Goal: Task Accomplishment & Management: Use online tool/utility

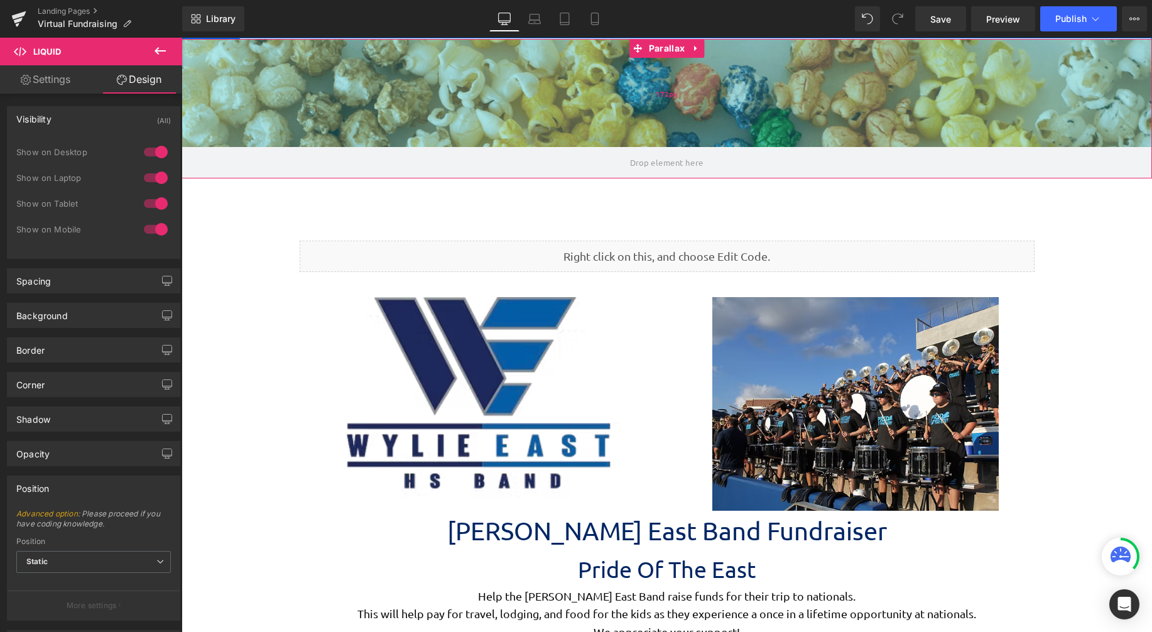
scroll to position [3097, 961]
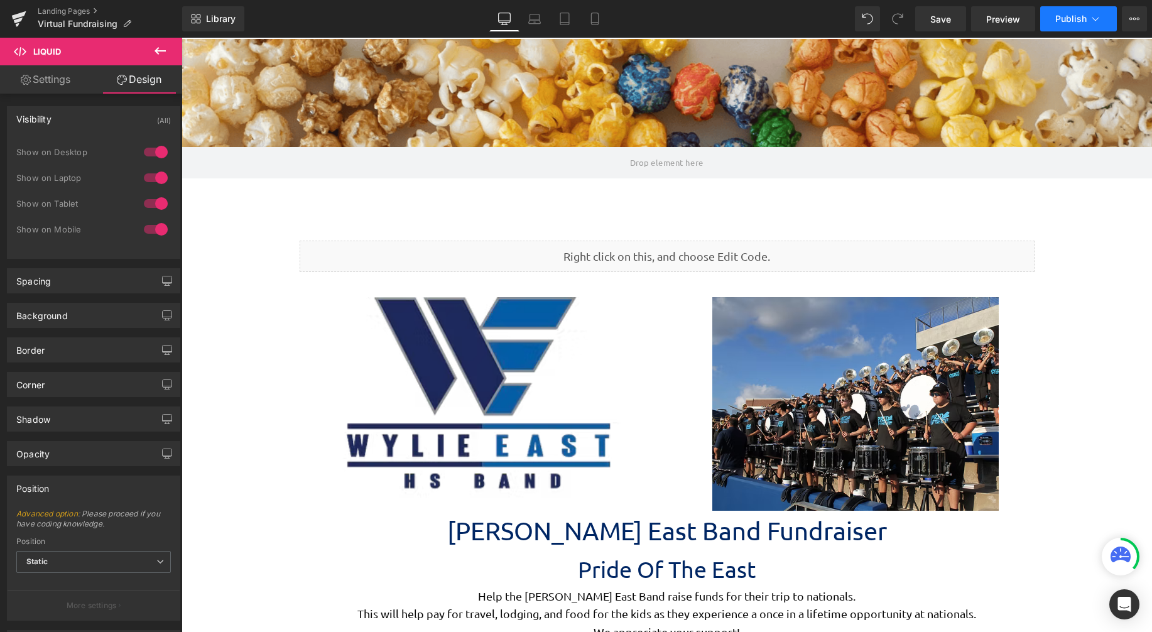
click at [1047, 16] on button "Publish" at bounding box center [1078, 18] width 77 height 25
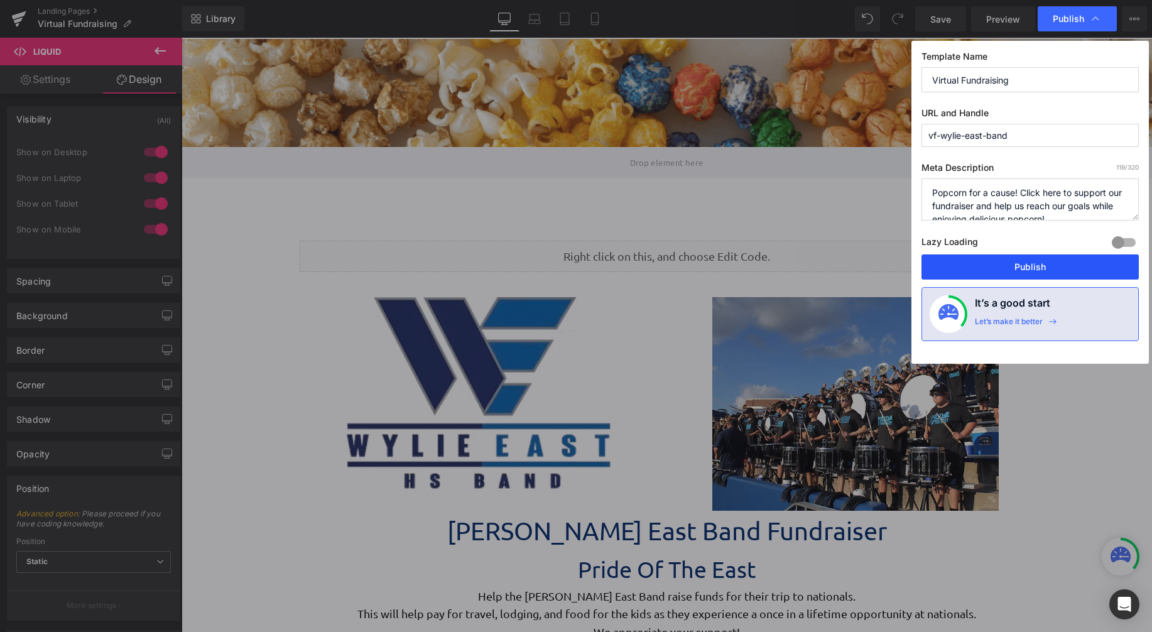
click at [1030, 259] on button "Publish" at bounding box center [1030, 266] width 217 height 25
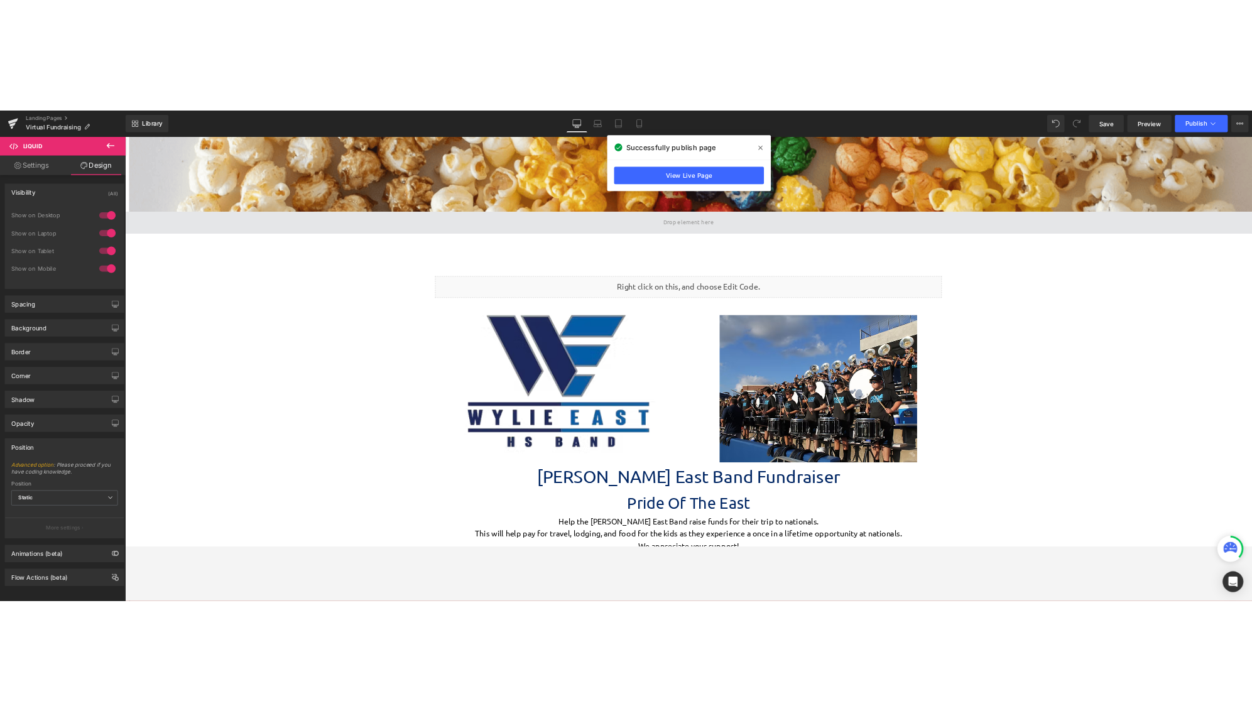
scroll to position [3594, 1625]
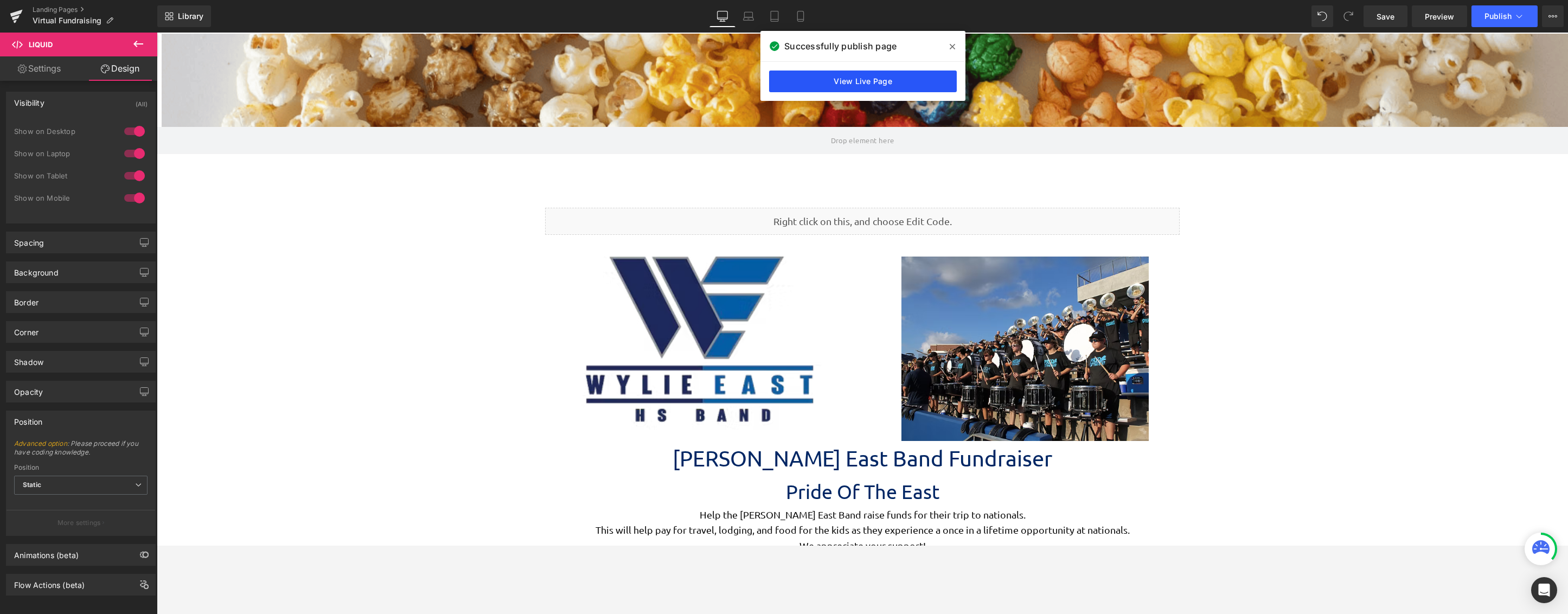
click at [892, 87] on link "View Live Page" at bounding box center [863, 81] width 187 height 22
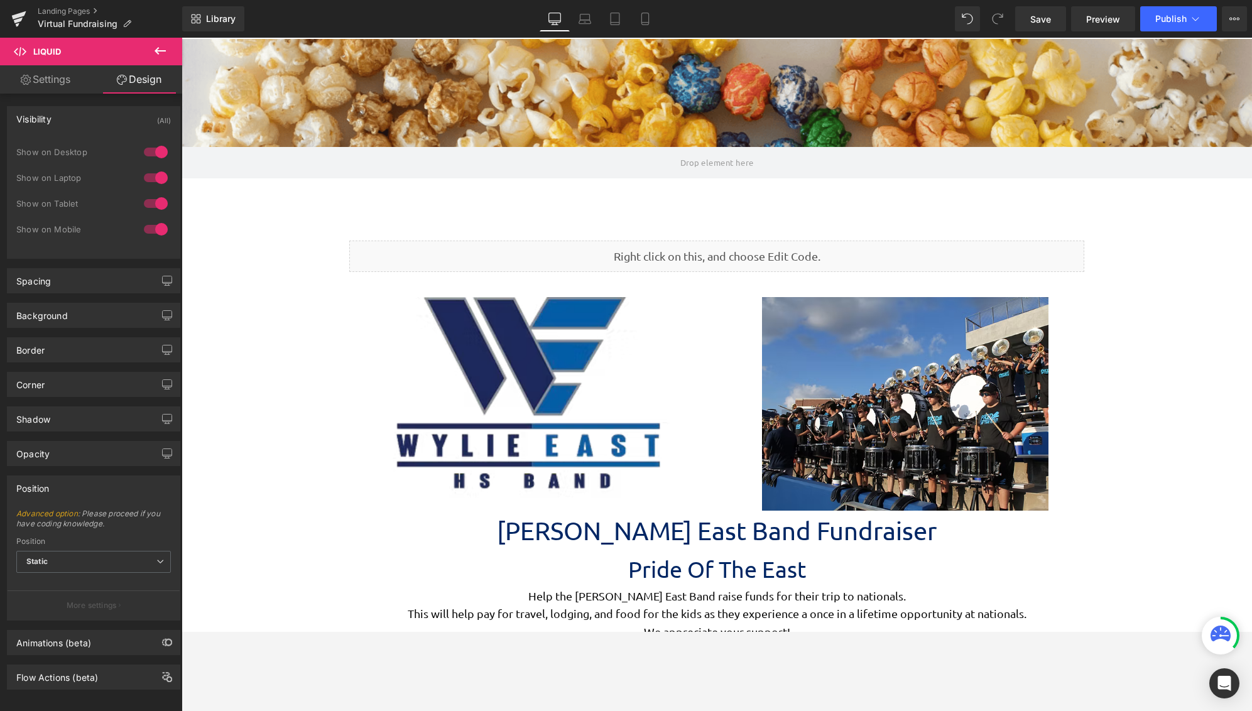
scroll to position [3170, 1061]
click at [163, 48] on icon at bounding box center [160, 50] width 15 height 15
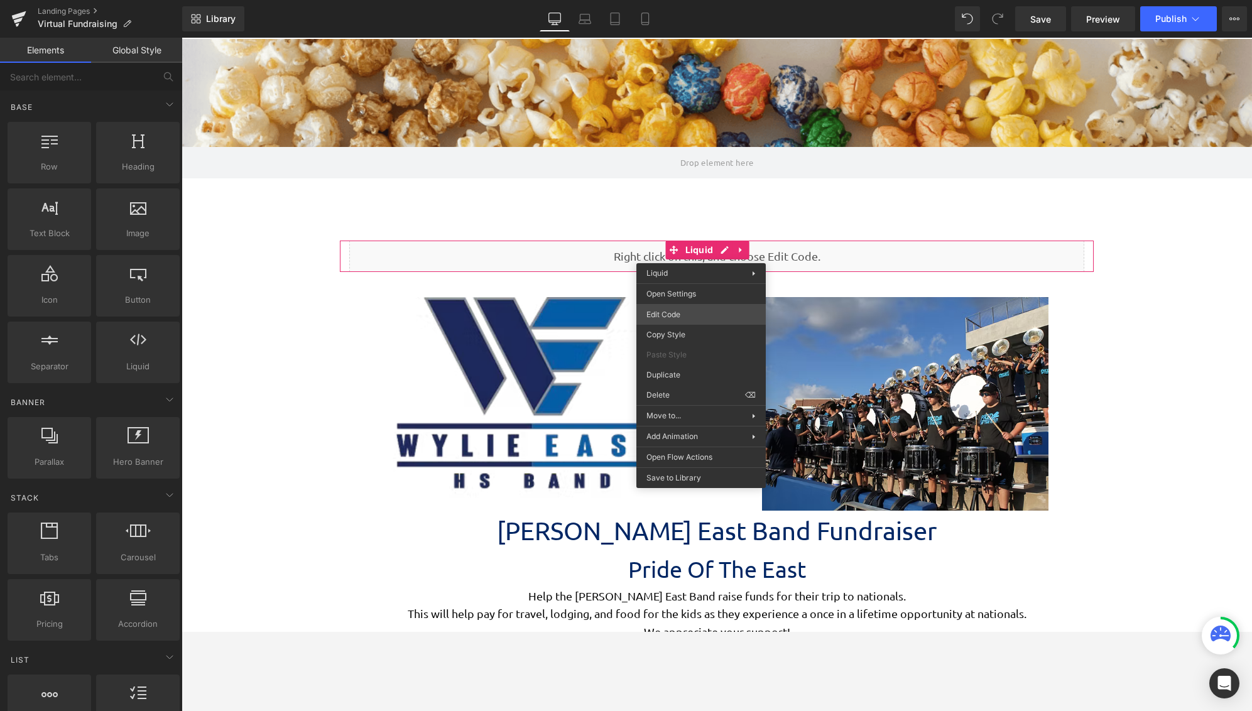
click at [693, 0] on div "Liquid You are previewing how the will restyle your page. You can not edit Elem…" at bounding box center [626, 0] width 1252 height 0
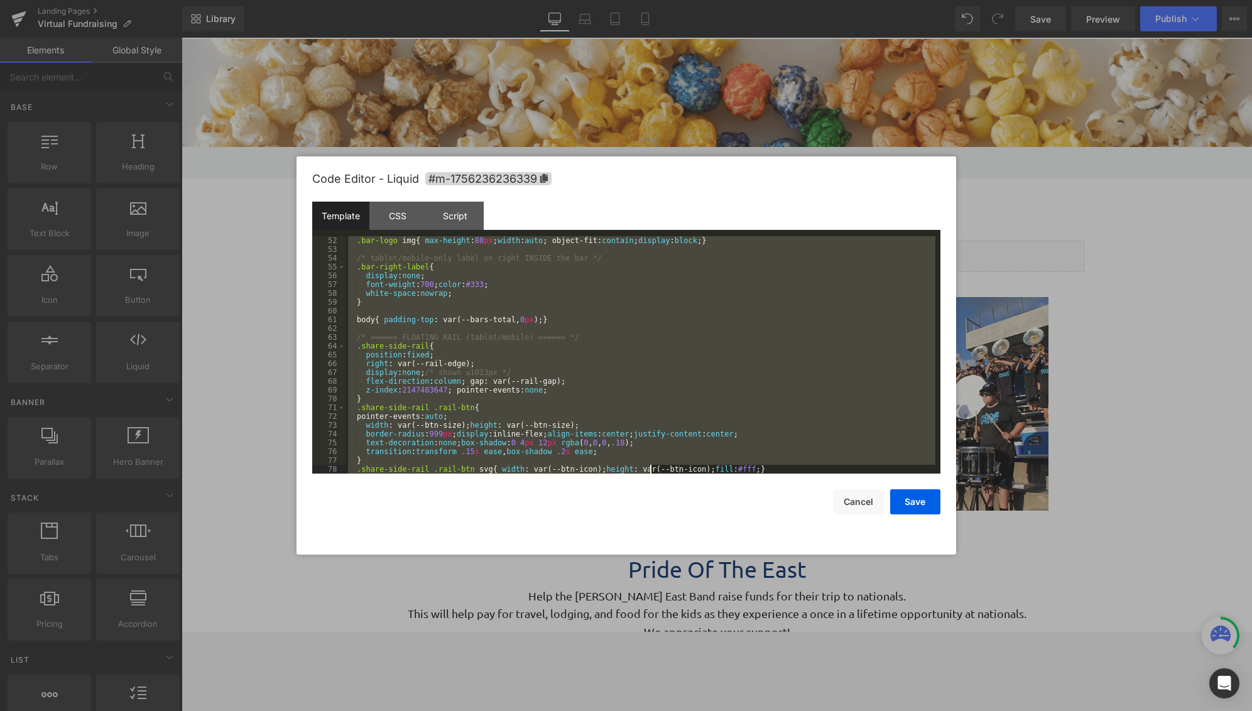
scroll to position [1733, 0]
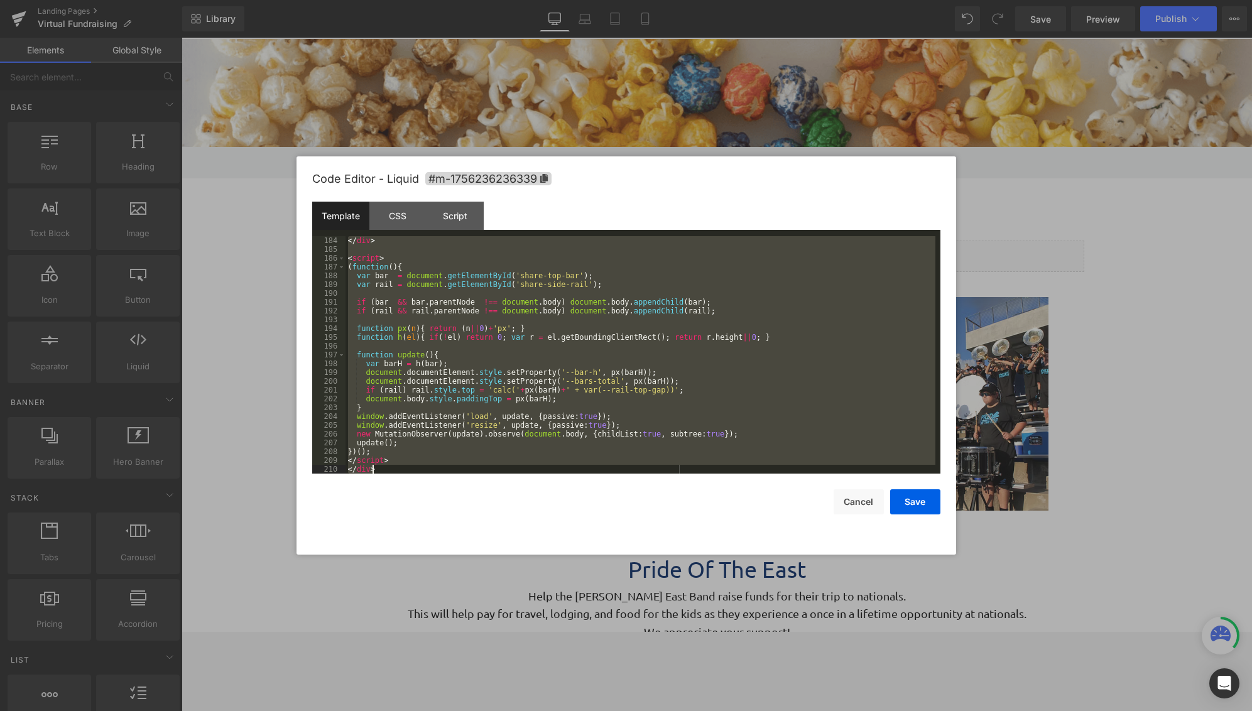
drag, startPoint x: 349, startPoint y: 238, endPoint x: 570, endPoint y: 603, distance: 426.6
click at [664, 631] on body "Liquid You are previewing how the will restyle your page. You can not edit Elem…" at bounding box center [626, 355] width 1252 height 711
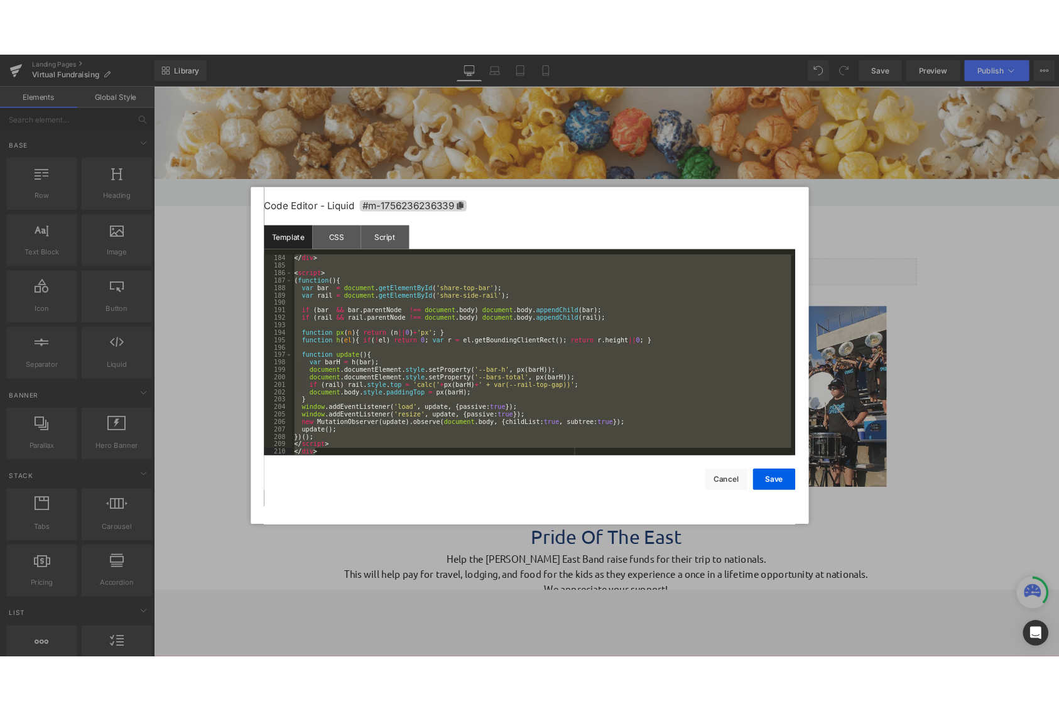
scroll to position [1618, 0]
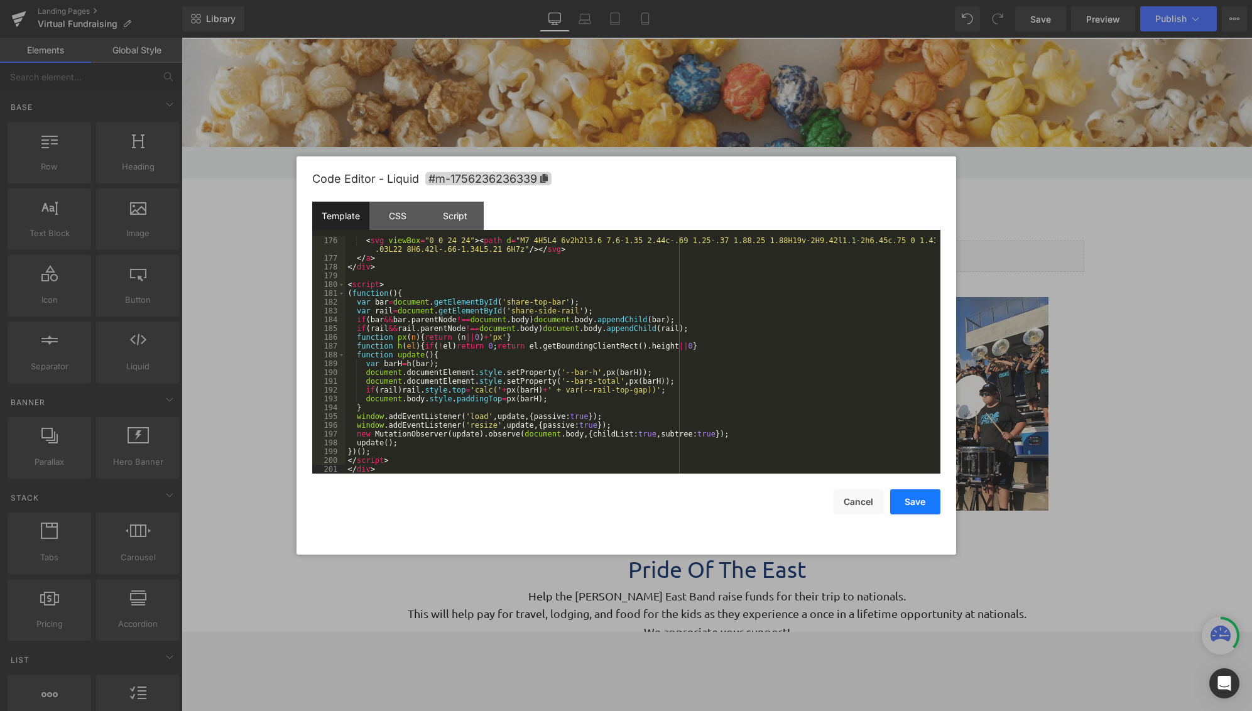
click at [909, 493] on button "Save" at bounding box center [915, 501] width 50 height 25
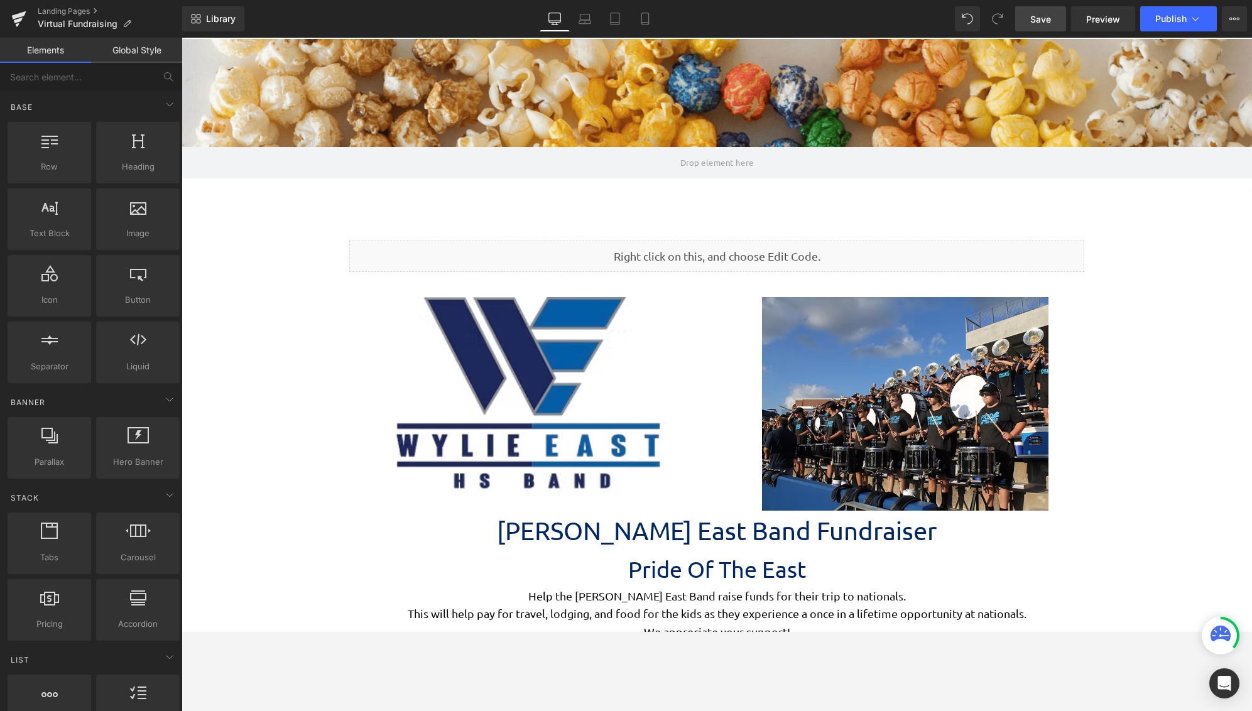
click at [1057, 25] on link "Save" at bounding box center [1040, 18] width 51 height 25
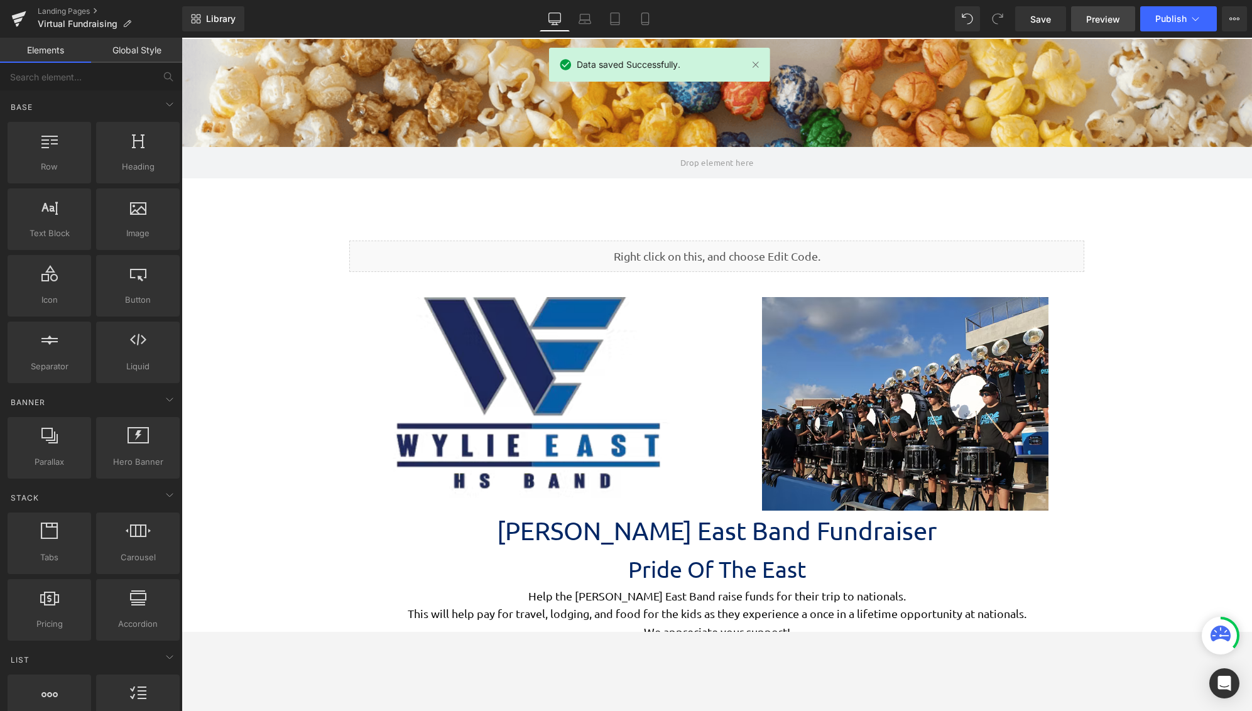
click at [1103, 18] on span "Preview" at bounding box center [1103, 19] width 34 height 13
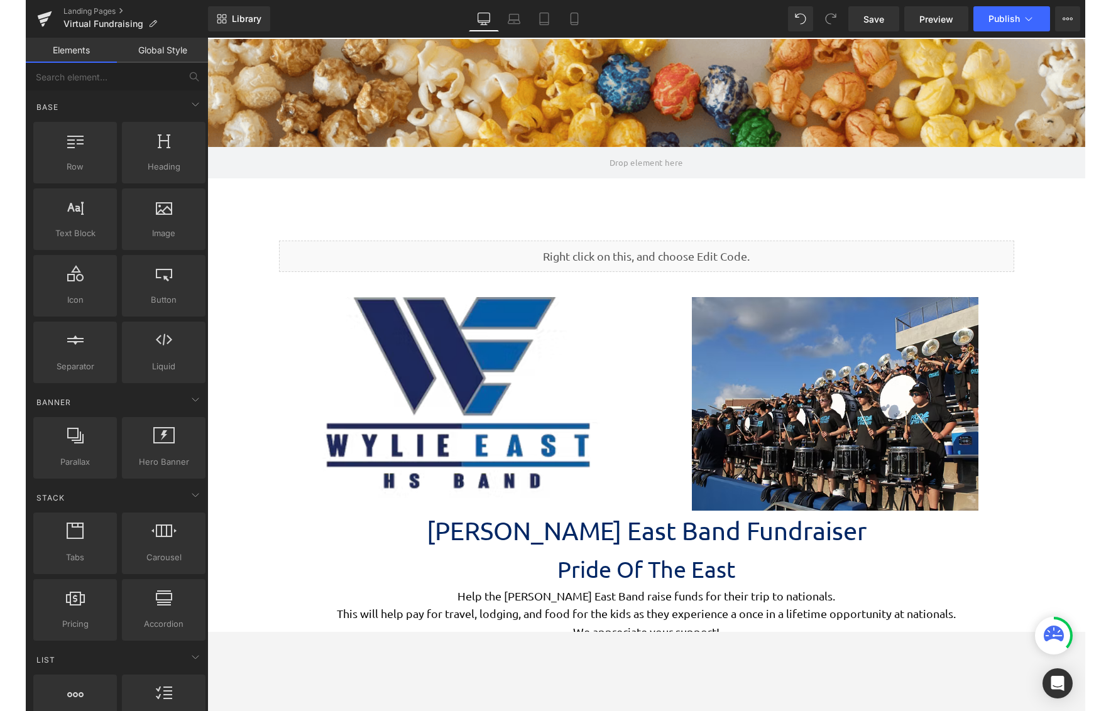
scroll to position [3027, 868]
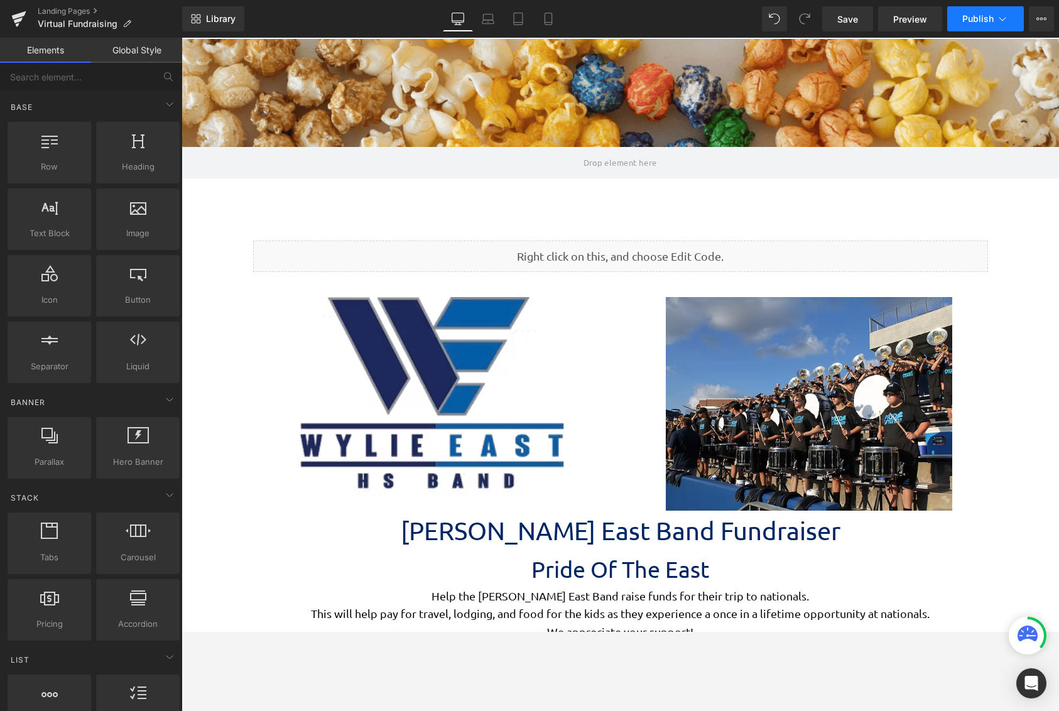
click at [981, 18] on span "Publish" at bounding box center [978, 19] width 31 height 10
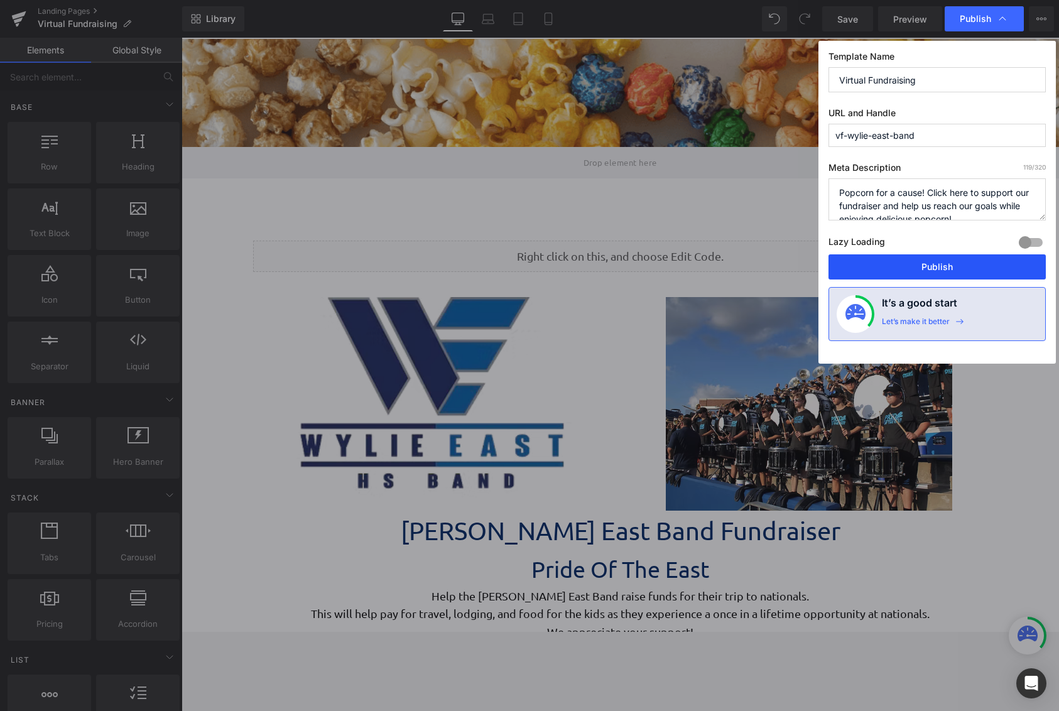
click at [949, 267] on button "Publish" at bounding box center [937, 266] width 217 height 25
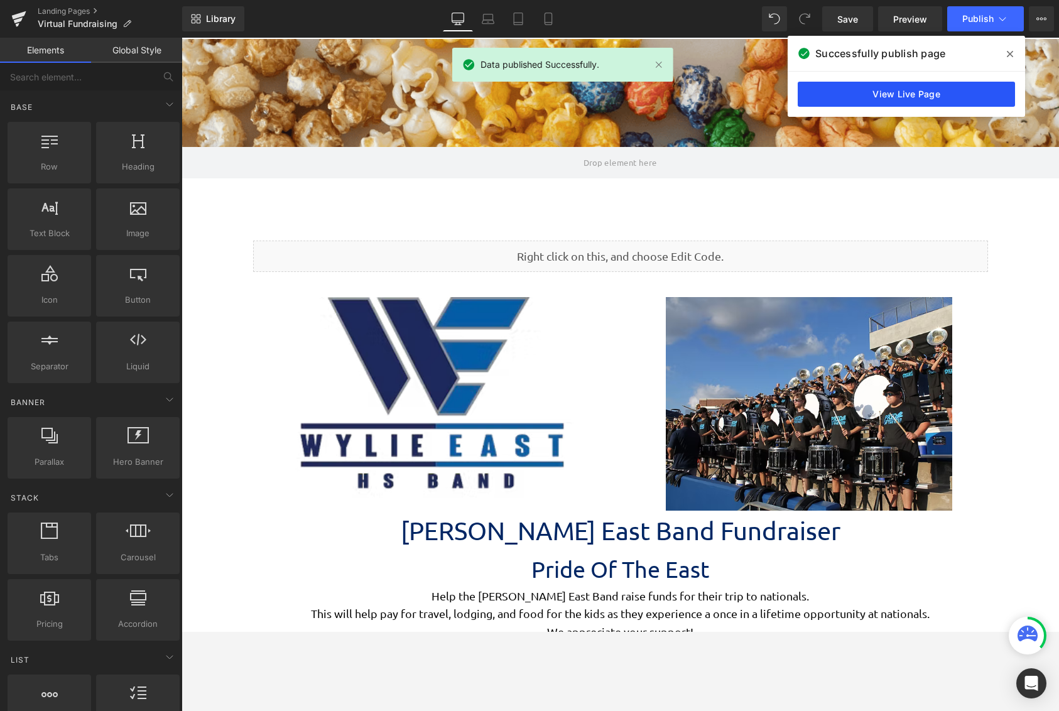
click at [915, 104] on link "View Live Page" at bounding box center [906, 94] width 217 height 25
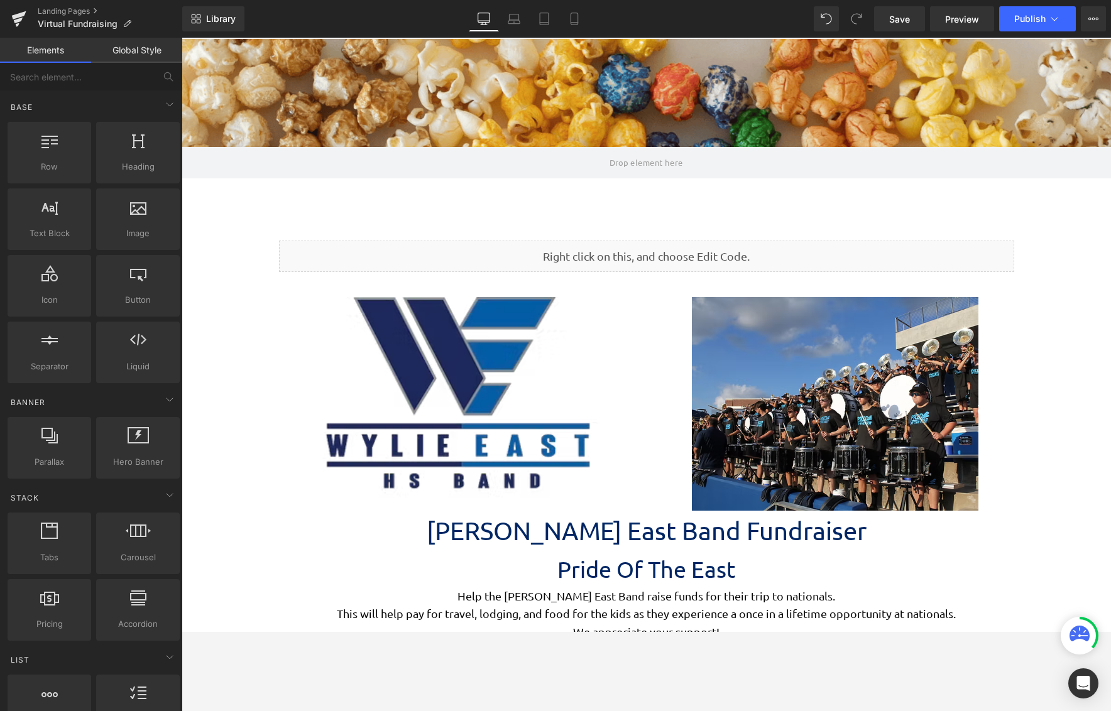
scroll to position [3065, 920]
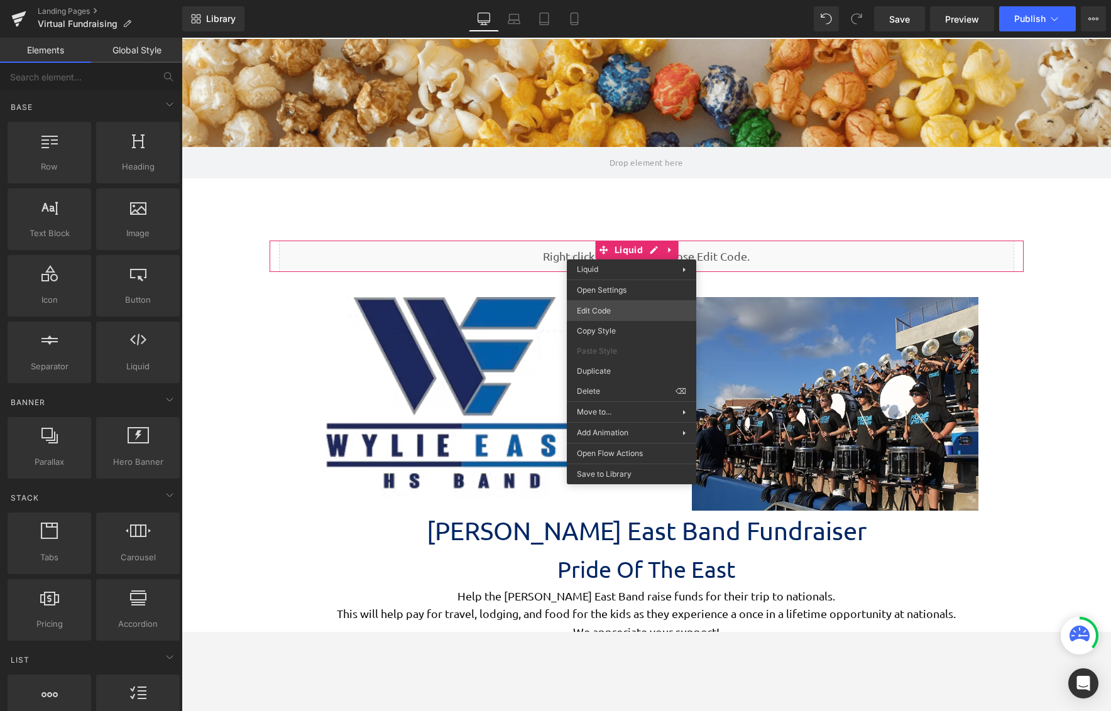
click at [635, 0] on div "Liquid You are previewing how the will restyle your page. You can not edit Elem…" at bounding box center [555, 0] width 1111 height 0
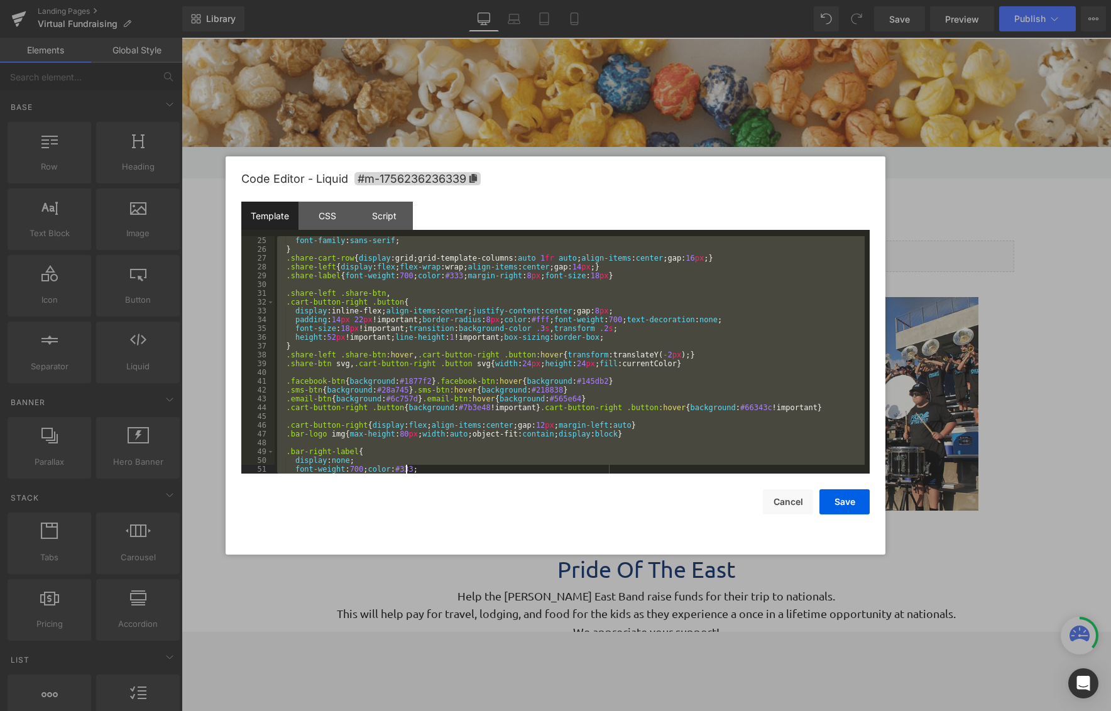
scroll to position [1618, 0]
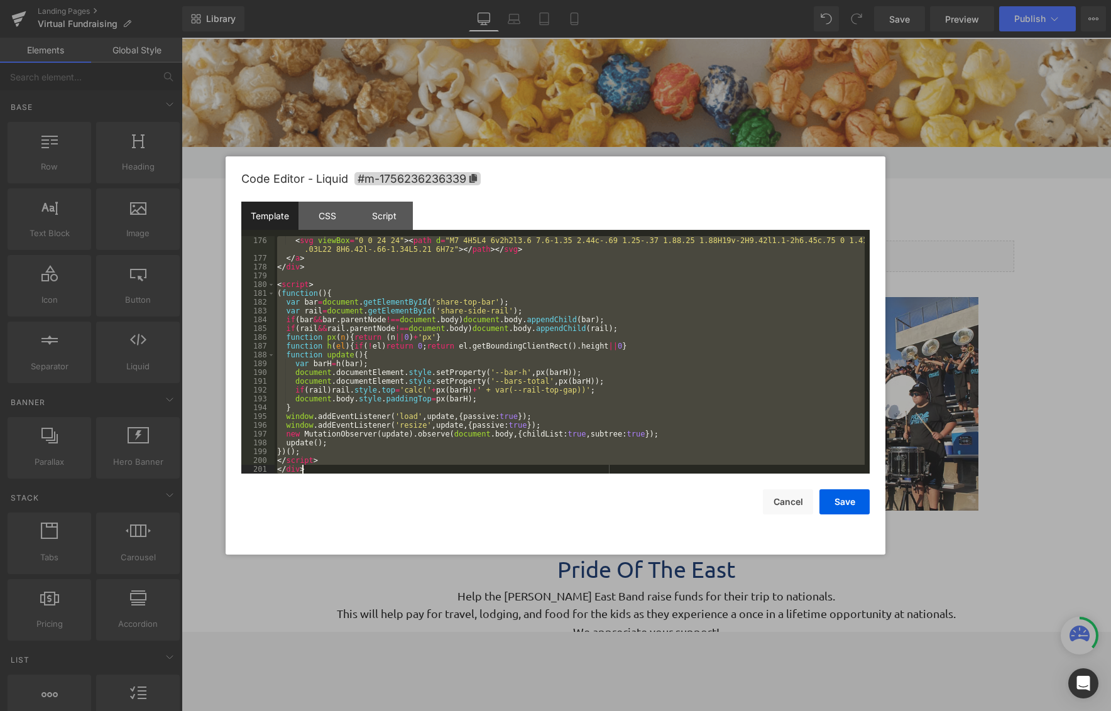
drag, startPoint x: 278, startPoint y: 239, endPoint x: 545, endPoint y: 545, distance: 406.2
click at [607, 631] on html "Liquid You are previewing how the will restyle your page. You can not edit Elem…" at bounding box center [555, 355] width 1111 height 711
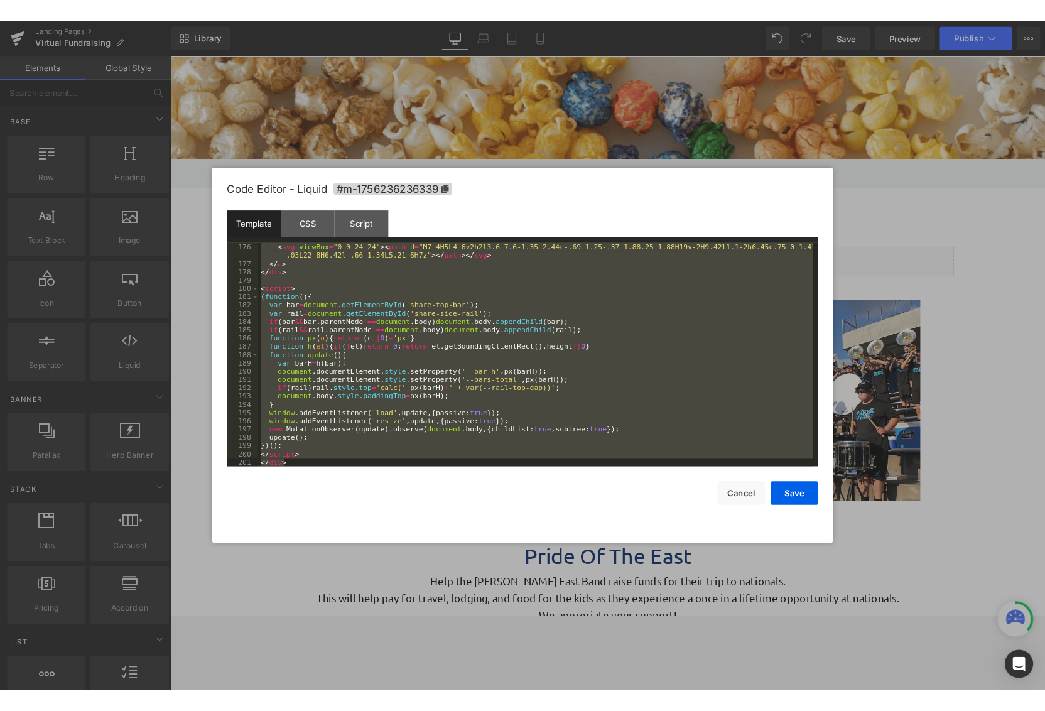
scroll to position [1715, 0]
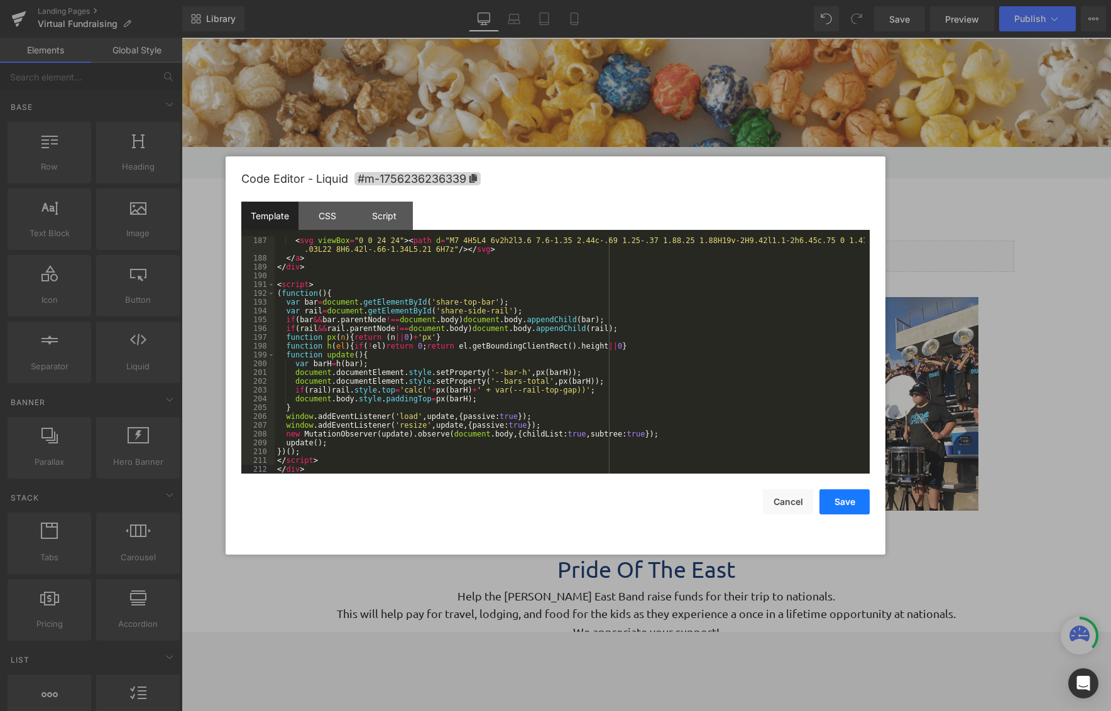
click at [848, 499] on button "Save" at bounding box center [844, 501] width 50 height 25
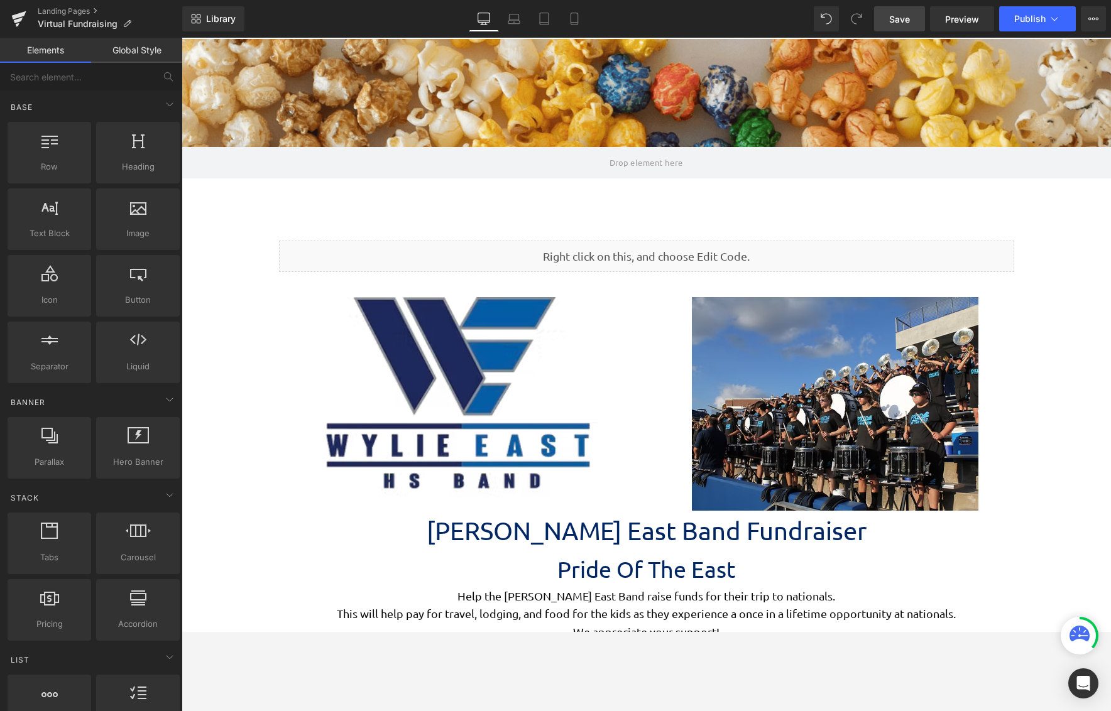
click at [905, 30] on link "Save" at bounding box center [899, 18] width 51 height 25
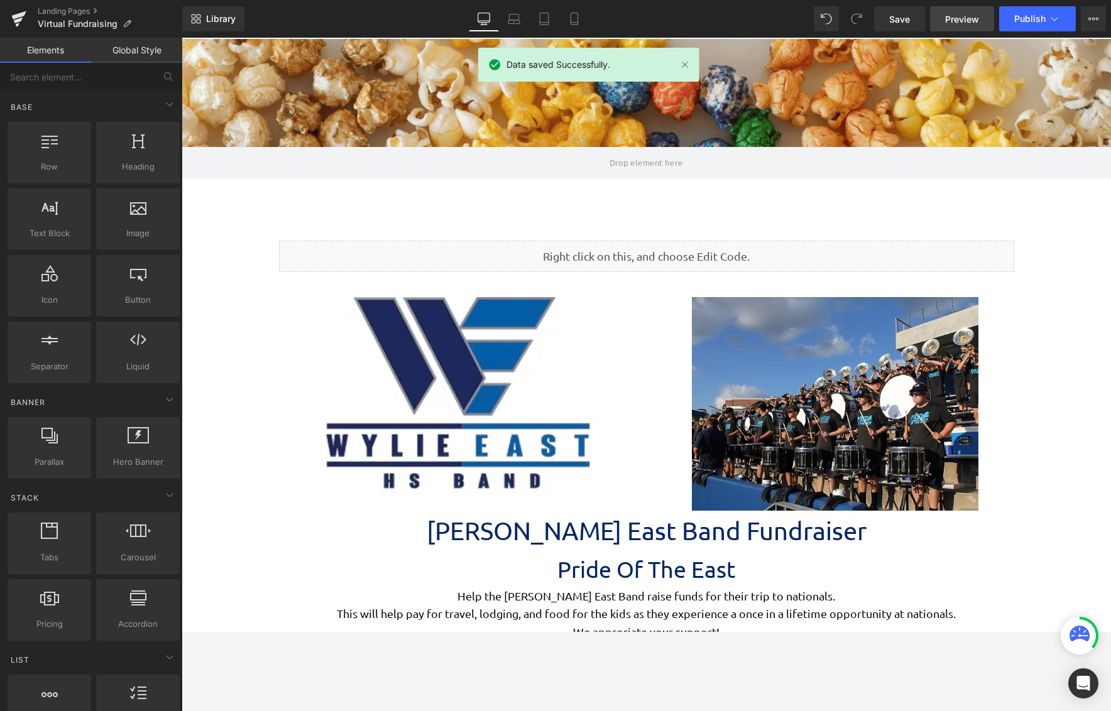
click at [956, 17] on span "Preview" at bounding box center [962, 19] width 34 height 13
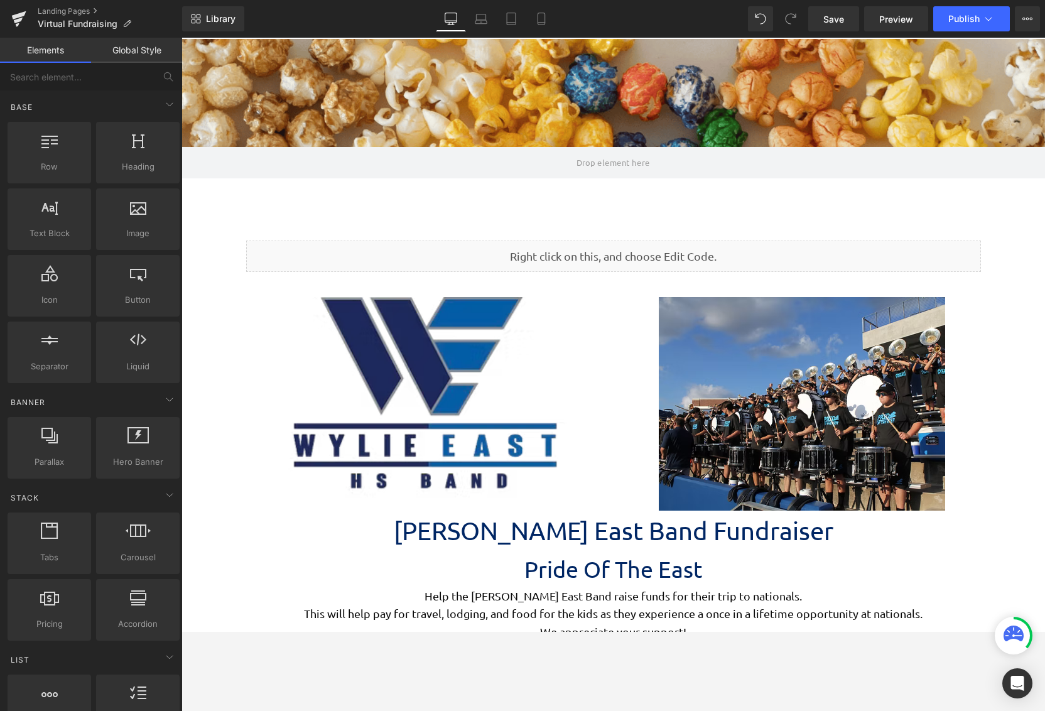
scroll to position [3016, 854]
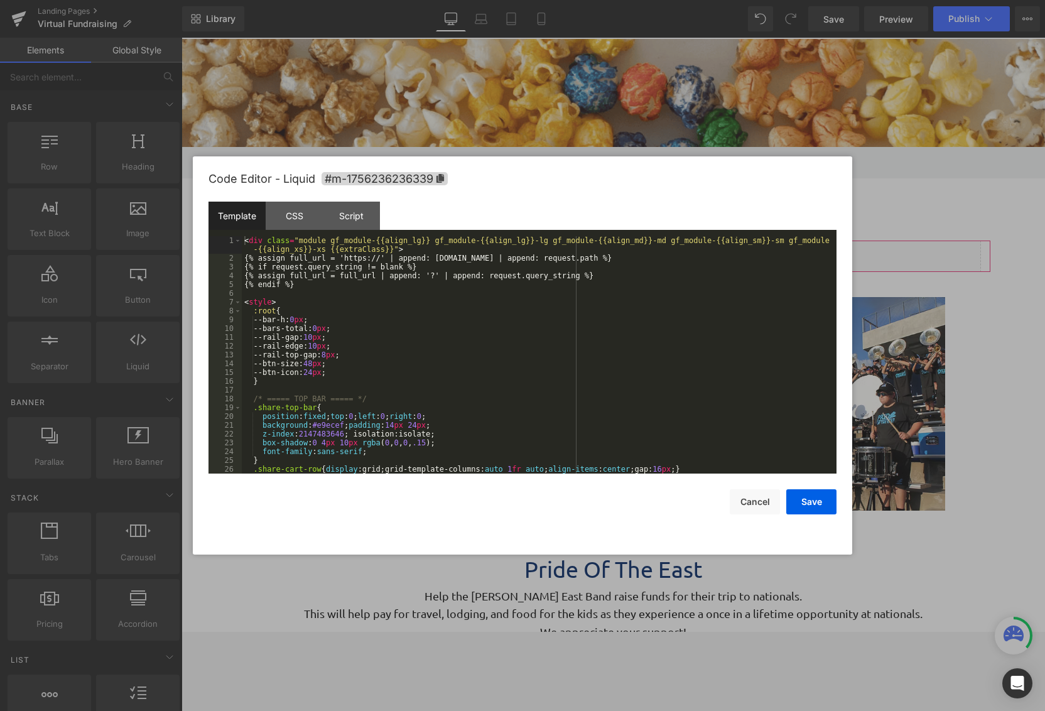
click at [593, 0] on div "Liquid You are previewing how the will restyle your page. You can not edit Elem…" at bounding box center [522, 0] width 1045 height 0
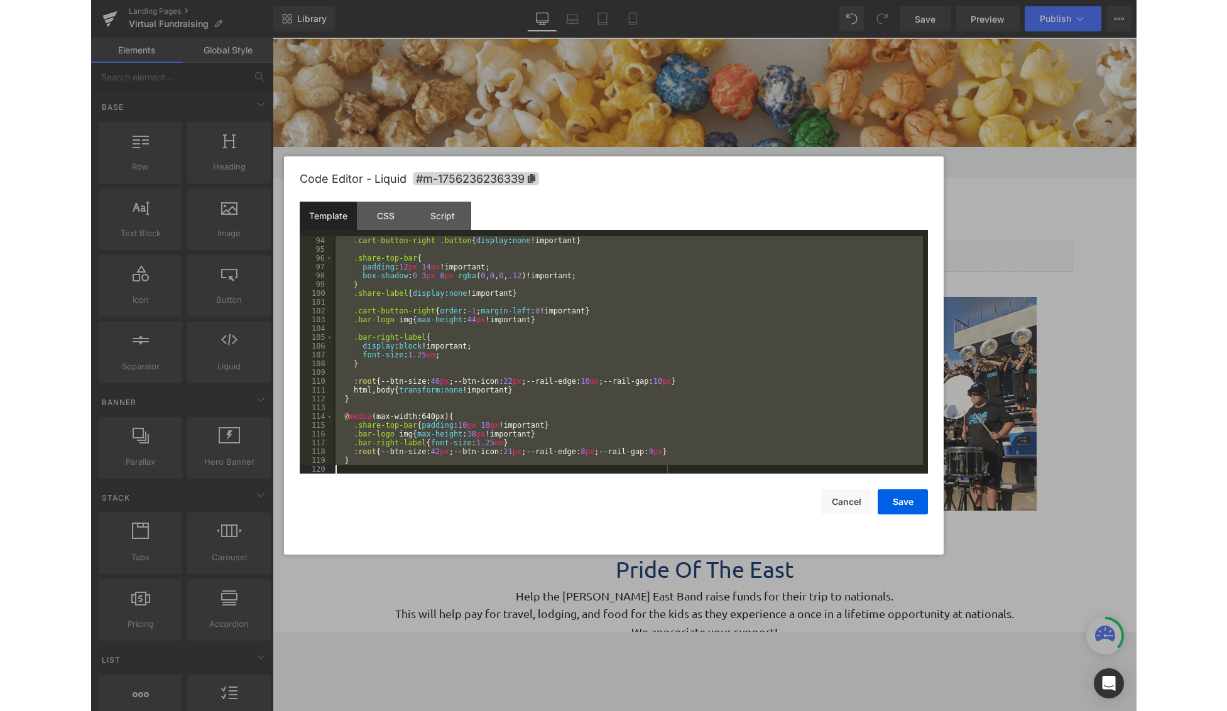
scroll to position [1715, 0]
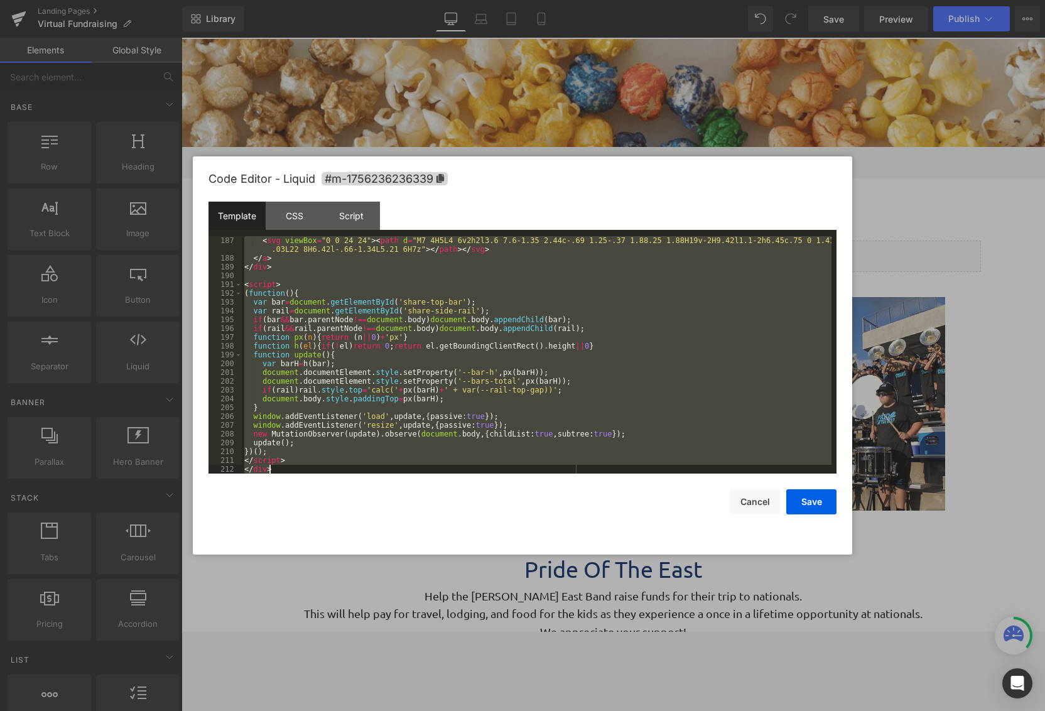
drag, startPoint x: 245, startPoint y: 240, endPoint x: 532, endPoint y: 707, distance: 548.1
click at [532, 631] on body "Liquid You are previewing how the will restyle your page. You can not edit Elem…" at bounding box center [522, 355] width 1045 height 711
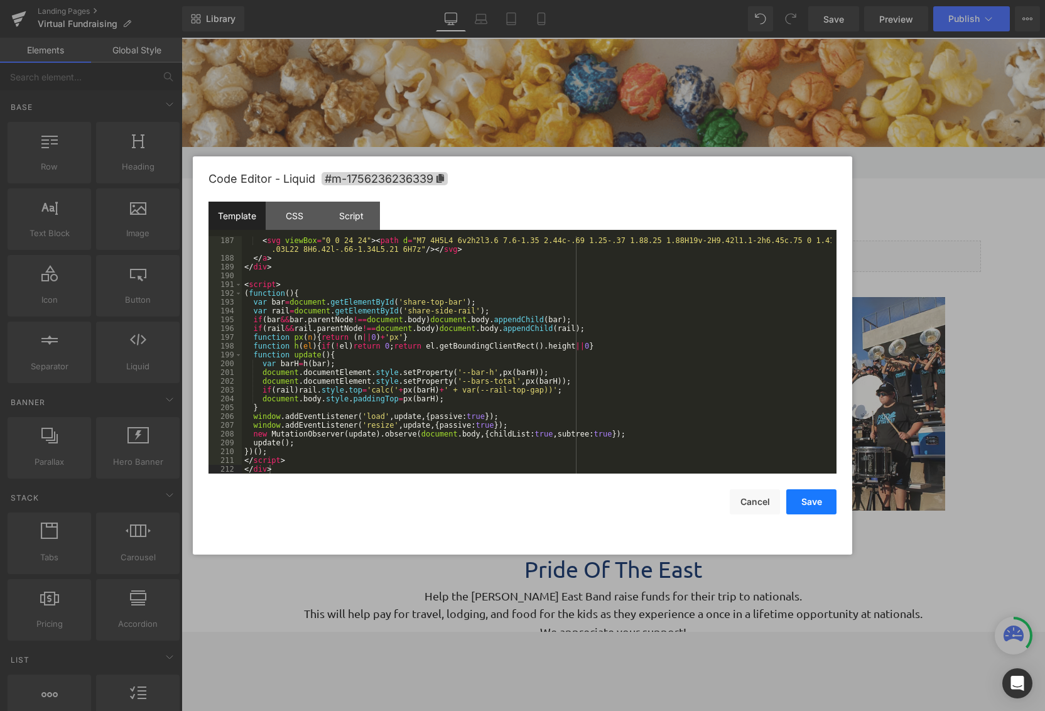
drag, startPoint x: 820, startPoint y: 501, endPoint x: 643, endPoint y: 414, distance: 196.7
click at [820, 501] on button "Save" at bounding box center [812, 501] width 50 height 25
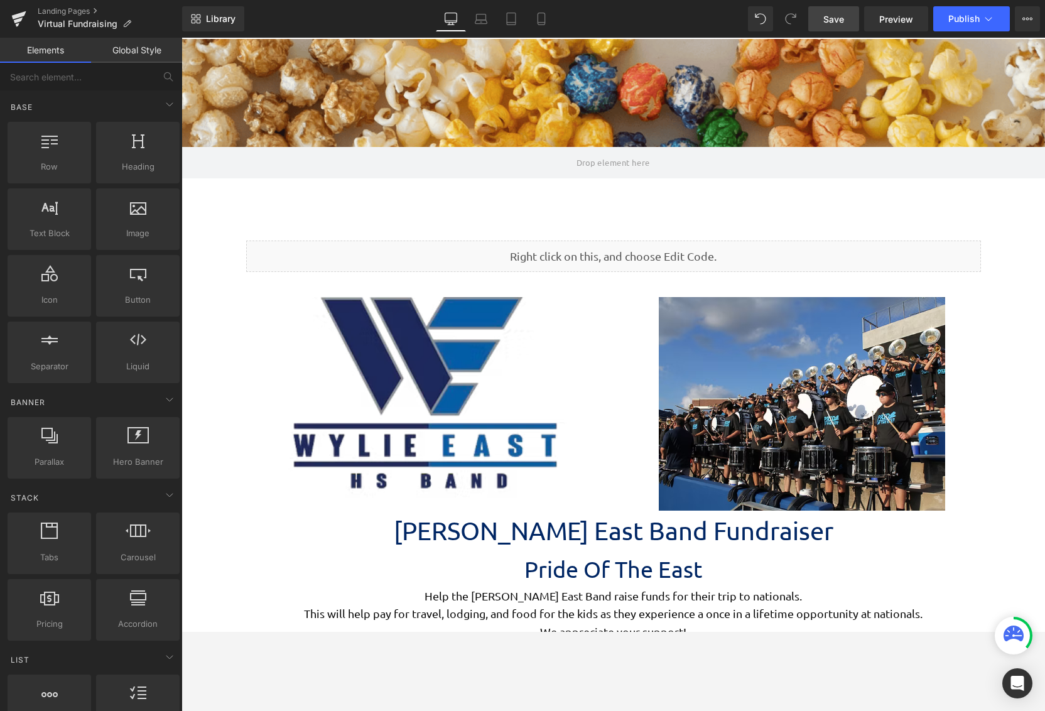
click at [838, 24] on span "Save" at bounding box center [834, 19] width 21 height 13
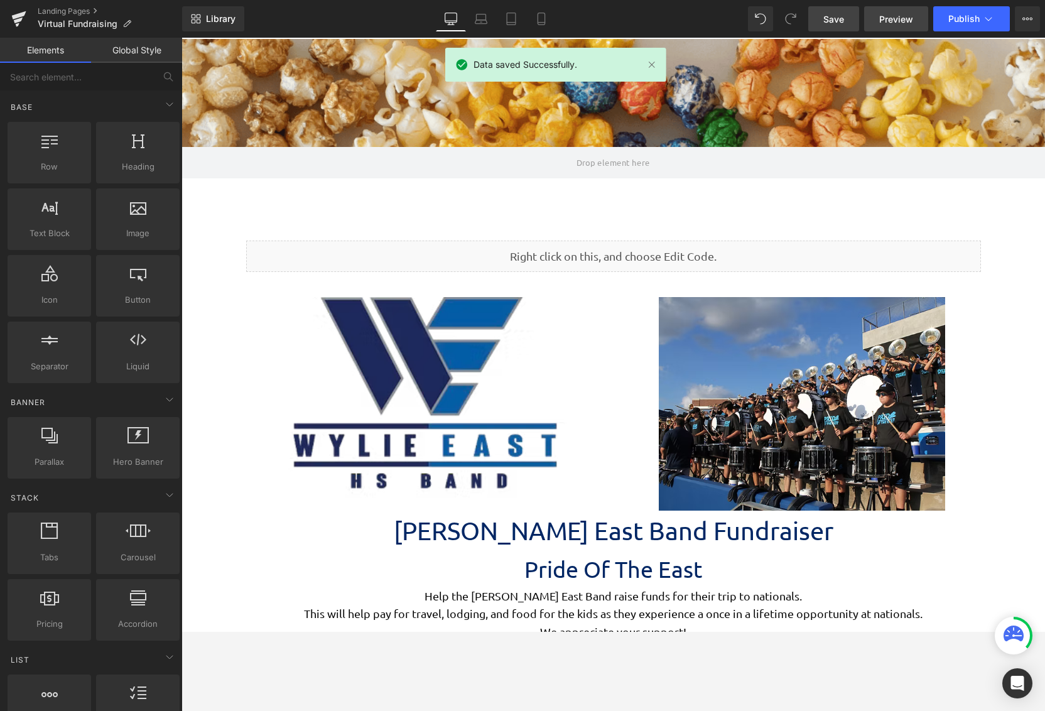
click at [897, 24] on span "Preview" at bounding box center [897, 19] width 34 height 13
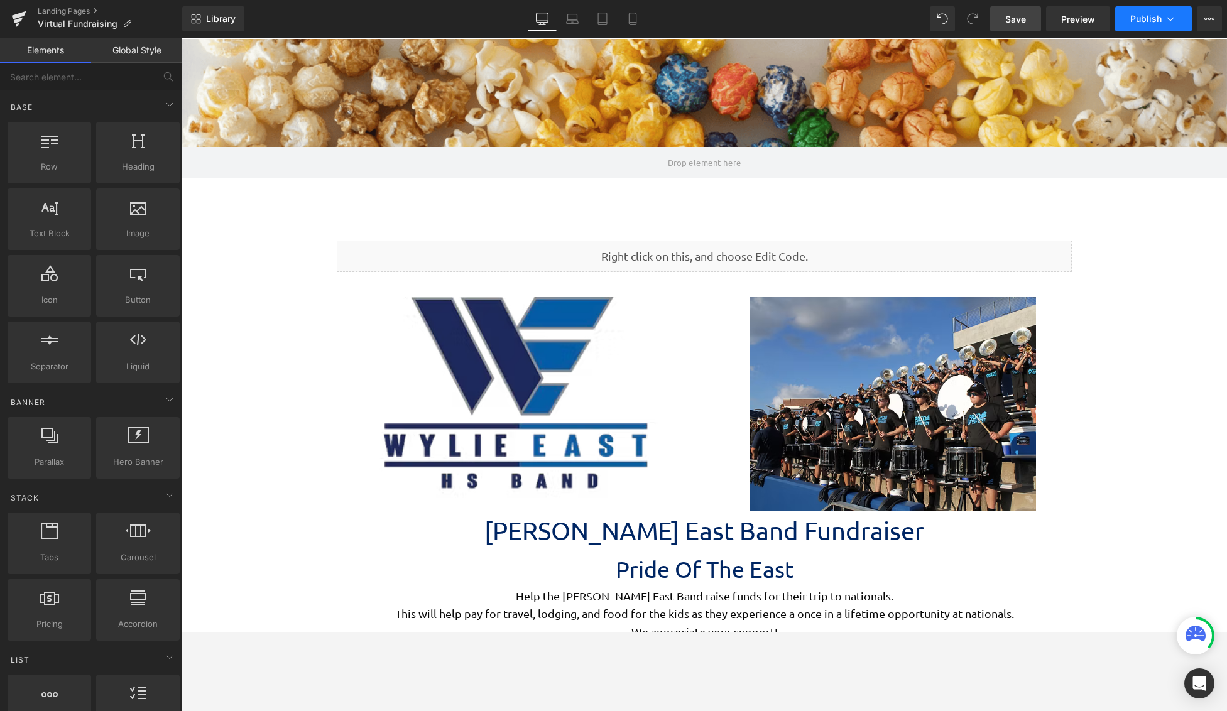
scroll to position [6, 6]
click at [1152, 21] on span "Publish" at bounding box center [1145, 19] width 31 height 10
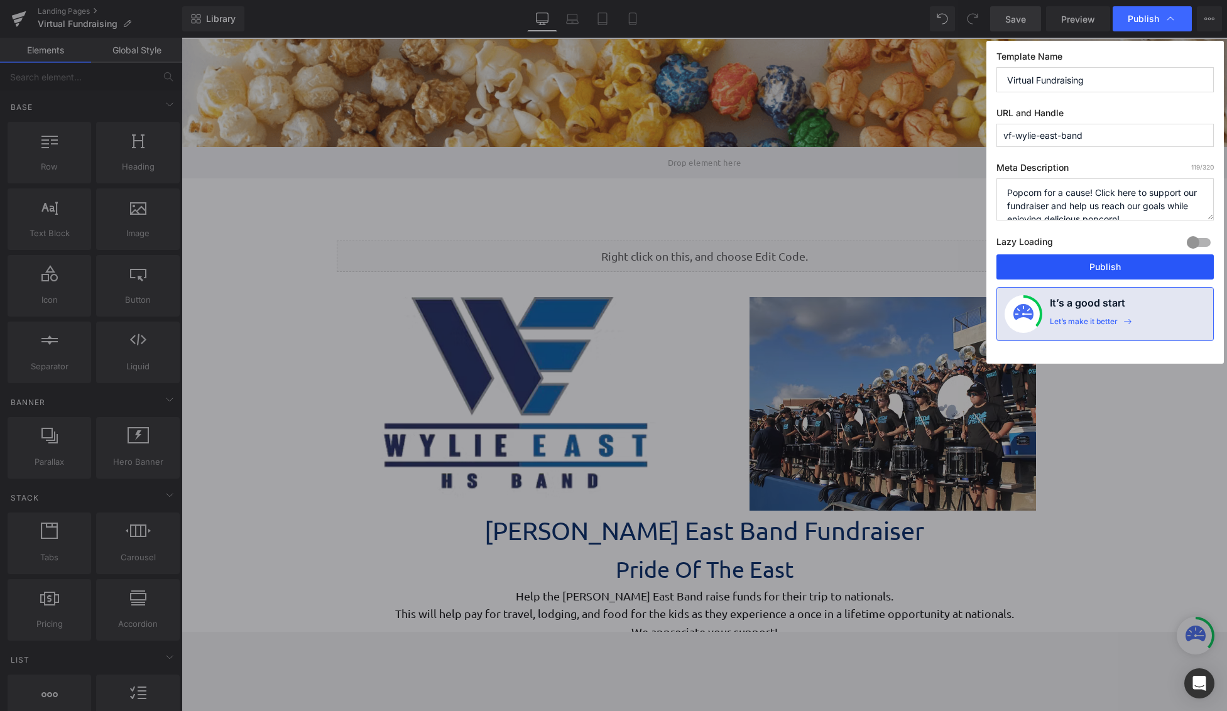
click at [1104, 261] on button "Publish" at bounding box center [1104, 266] width 217 height 25
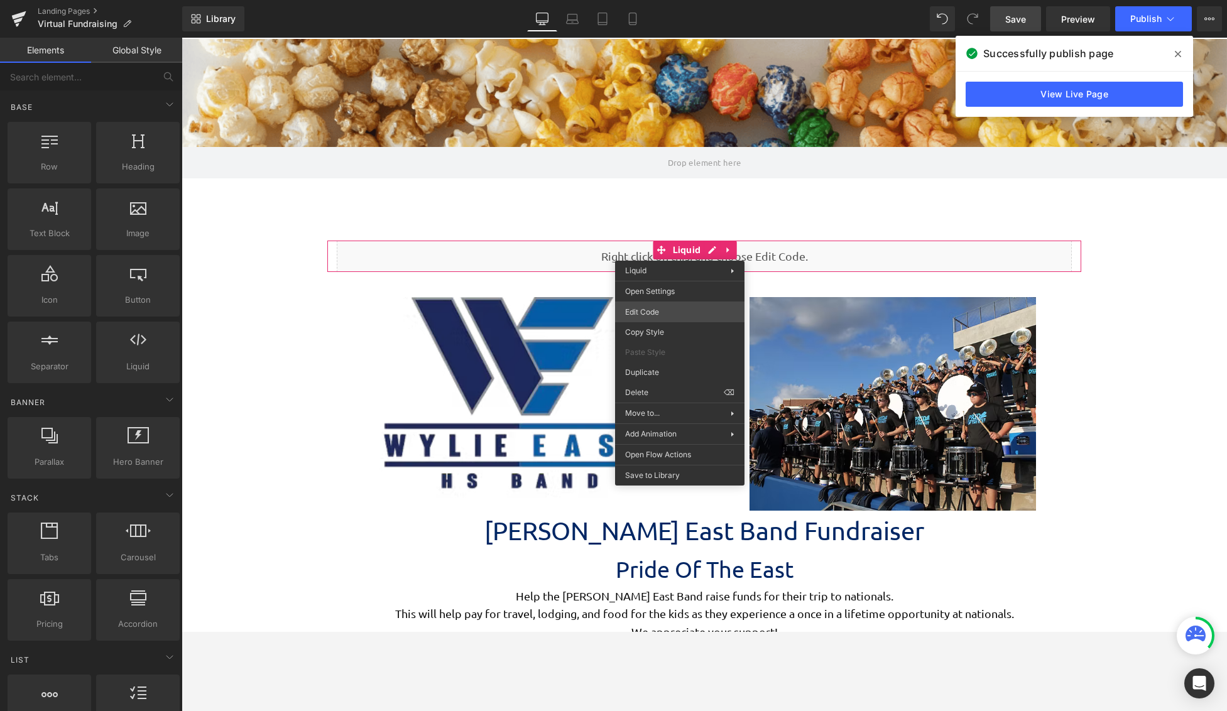
click at [671, 0] on div "Liquid You are previewing how the will restyle your page. You can not edit Elem…" at bounding box center [613, 0] width 1227 height 0
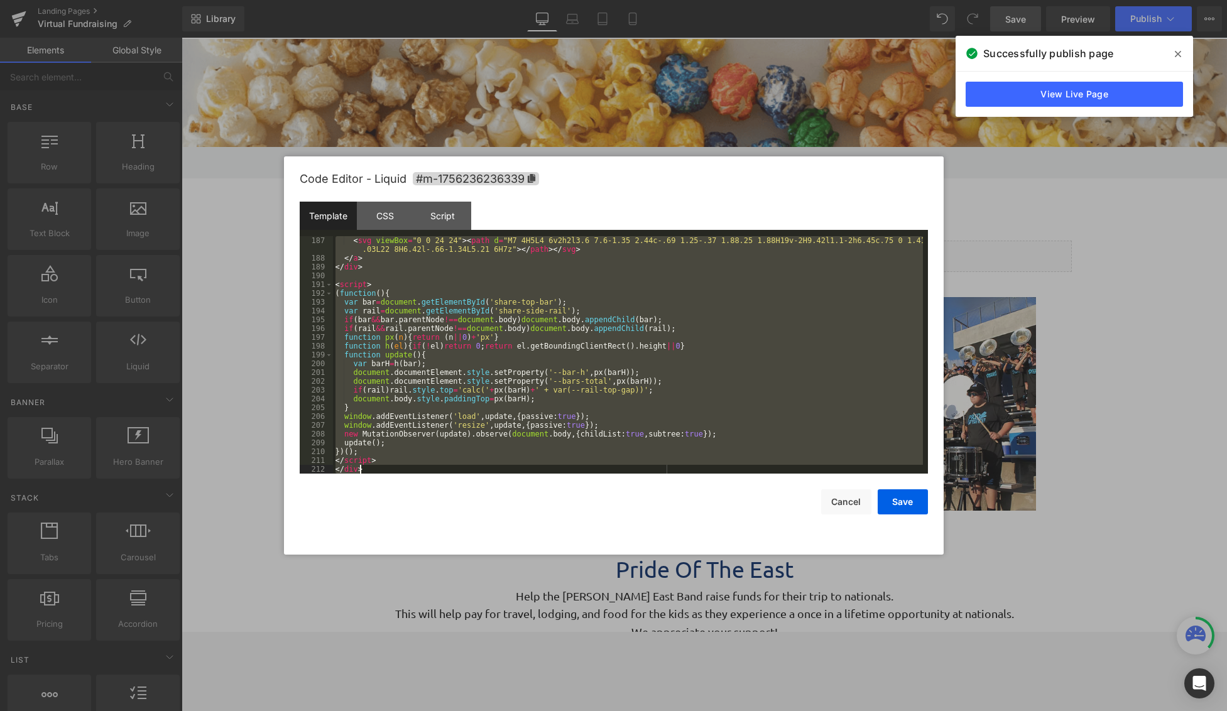
scroll to position [1715, 0]
drag, startPoint x: 336, startPoint y: 238, endPoint x: 534, endPoint y: 566, distance: 383.4
click at [608, 631] on html "Liquid You are previewing how the will restyle your page. You can not edit Elem…" at bounding box center [613, 355] width 1227 height 711
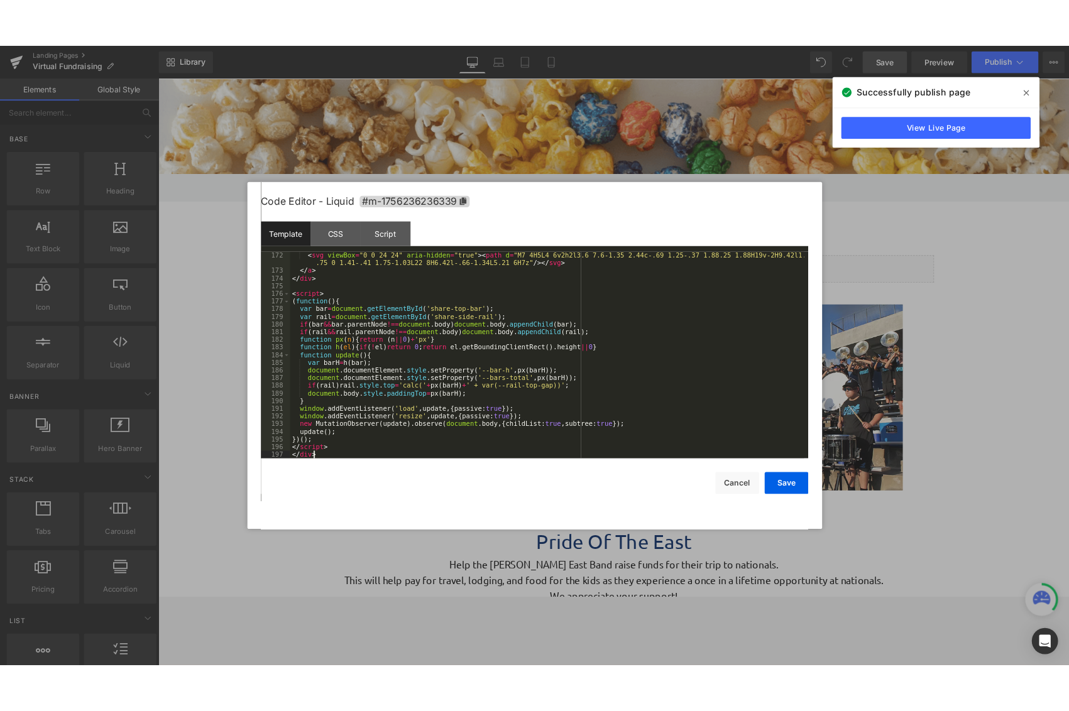
scroll to position [1610, 0]
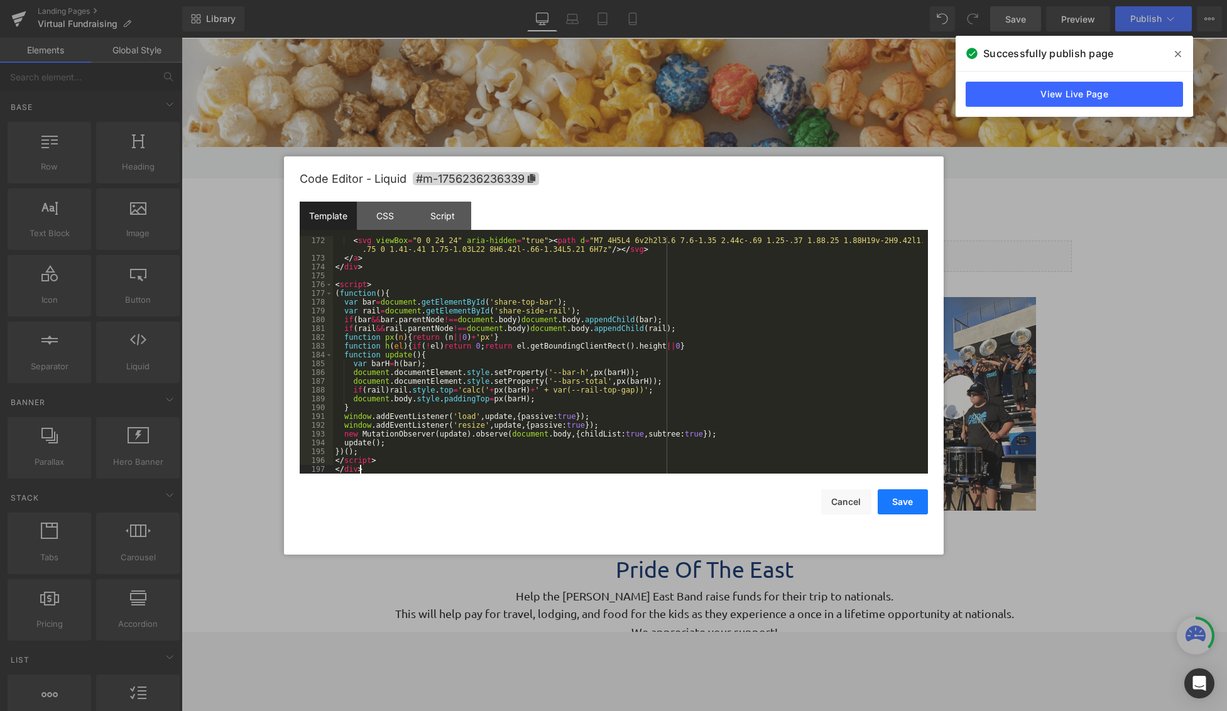
click at [910, 505] on button "Save" at bounding box center [903, 501] width 50 height 25
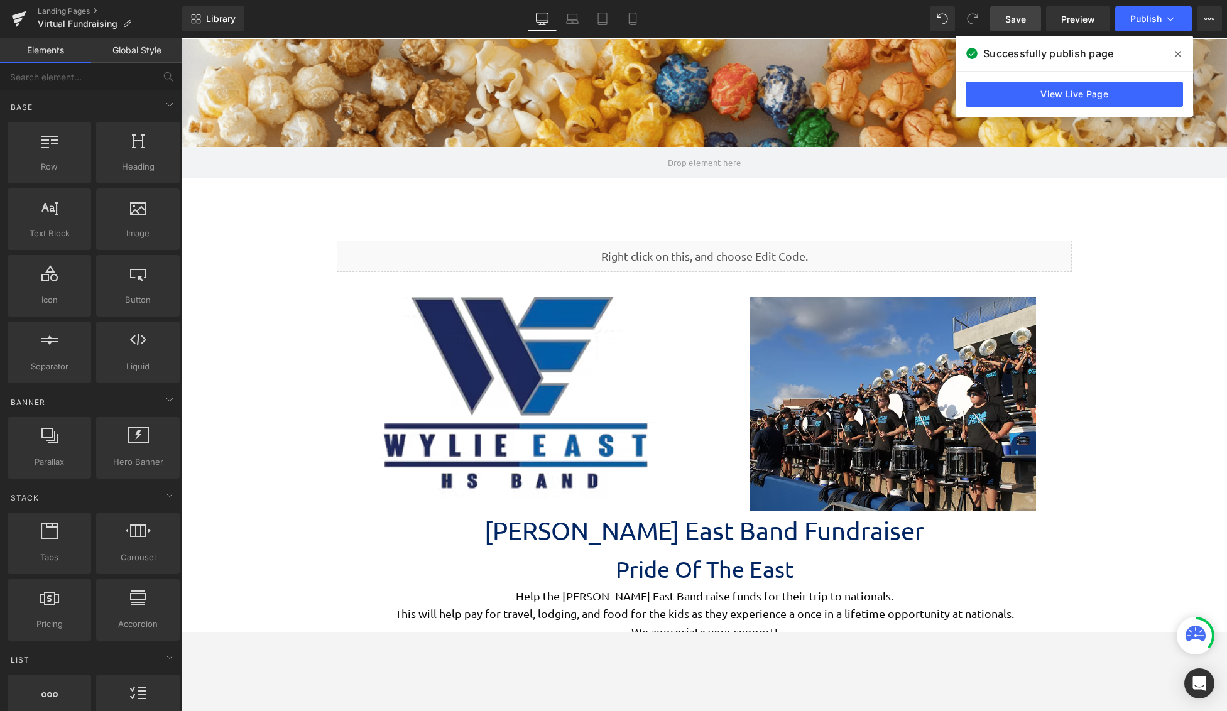
click at [1015, 27] on link "Save" at bounding box center [1015, 18] width 51 height 25
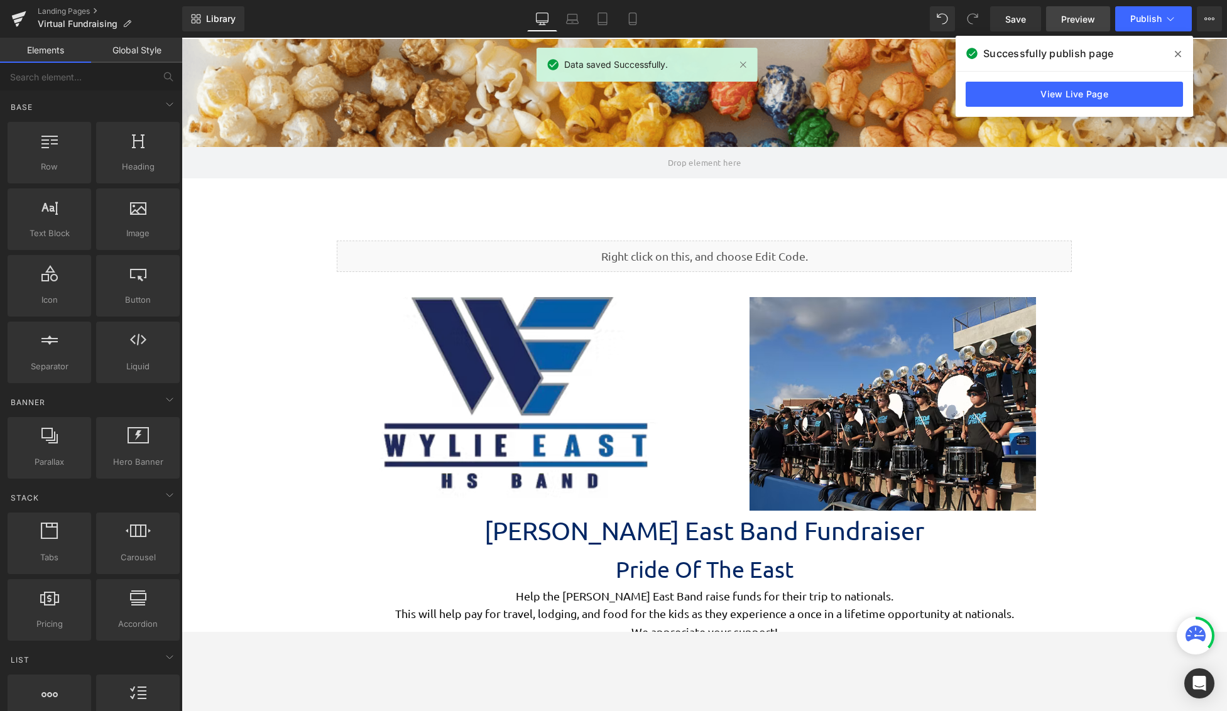
click at [1067, 21] on span "Preview" at bounding box center [1078, 19] width 34 height 13
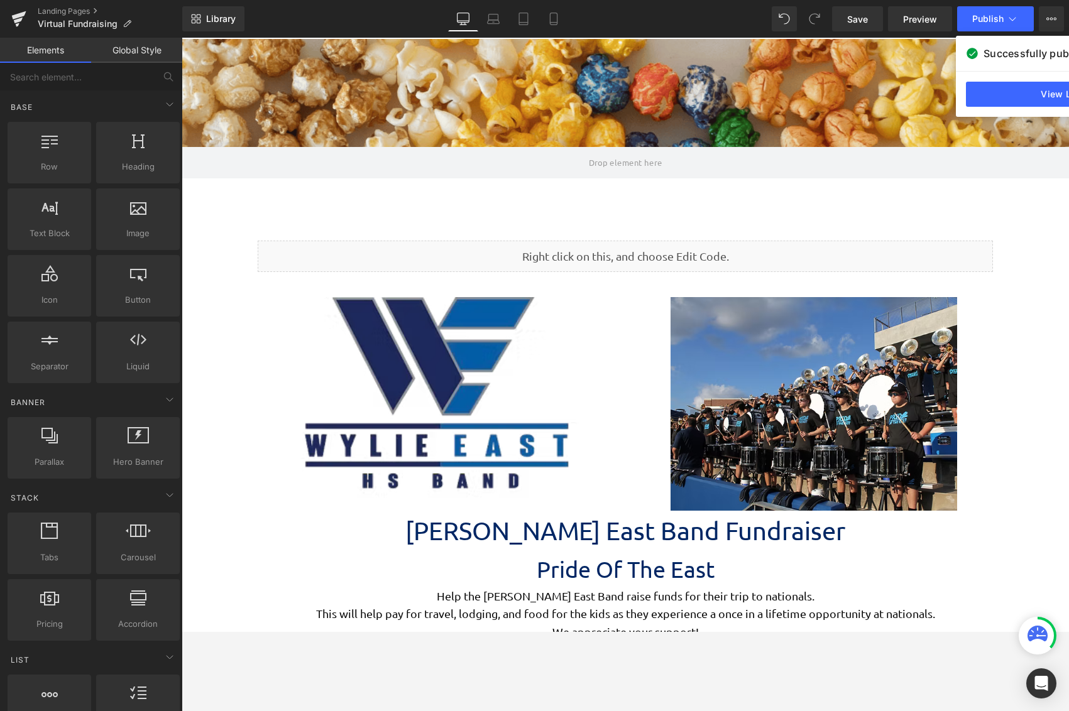
scroll to position [3033, 878]
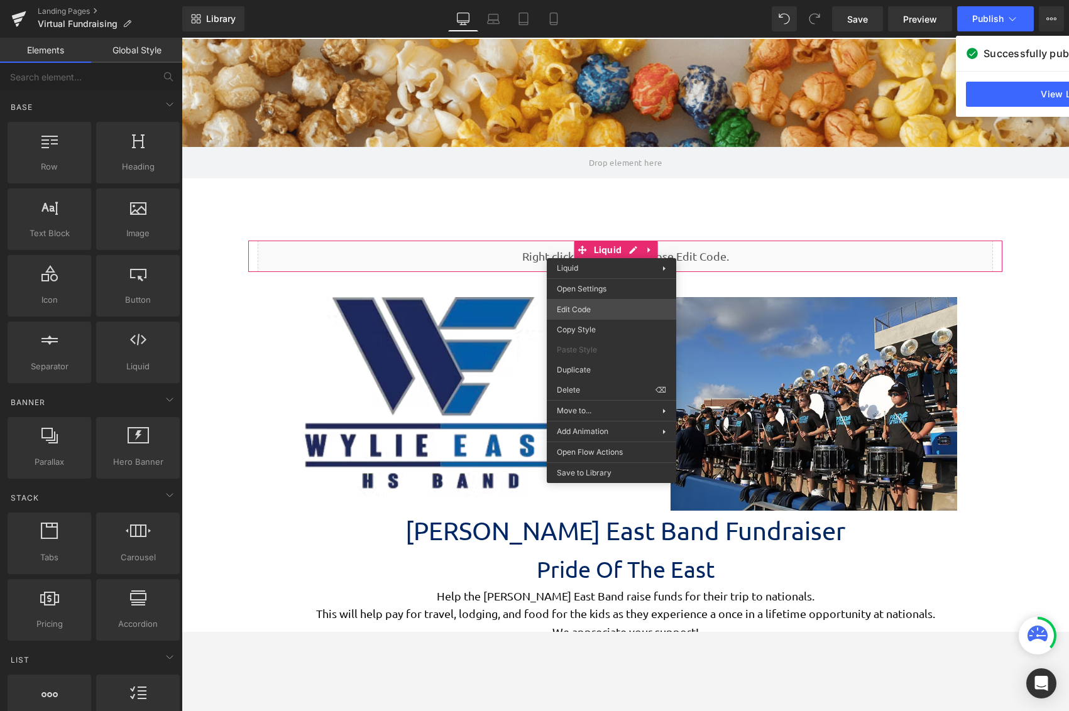
click at [599, 0] on div "Liquid You are previewing how the will restyle your page. You can not edit Elem…" at bounding box center [534, 0] width 1069 height 0
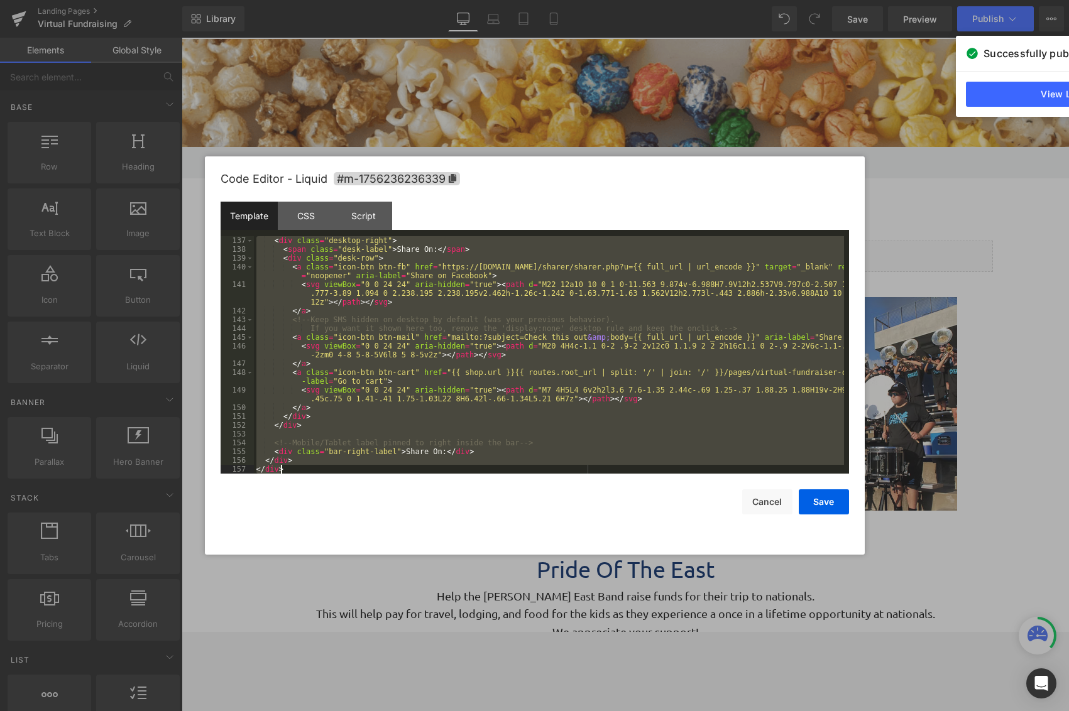
scroll to position [1618, 0]
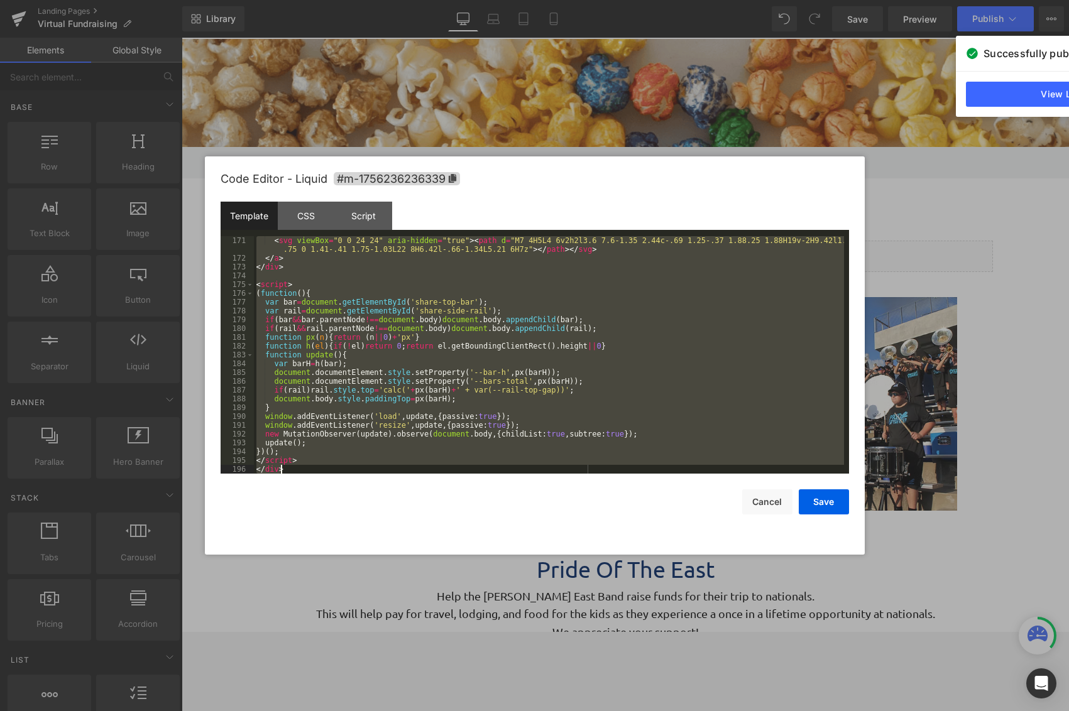
drag, startPoint x: 257, startPoint y: 241, endPoint x: 606, endPoint y: 688, distance: 567.2
click at [606, 631] on body "Liquid You are previewing how the will restyle your page. You can not edit Elem…" at bounding box center [534, 355] width 1069 height 711
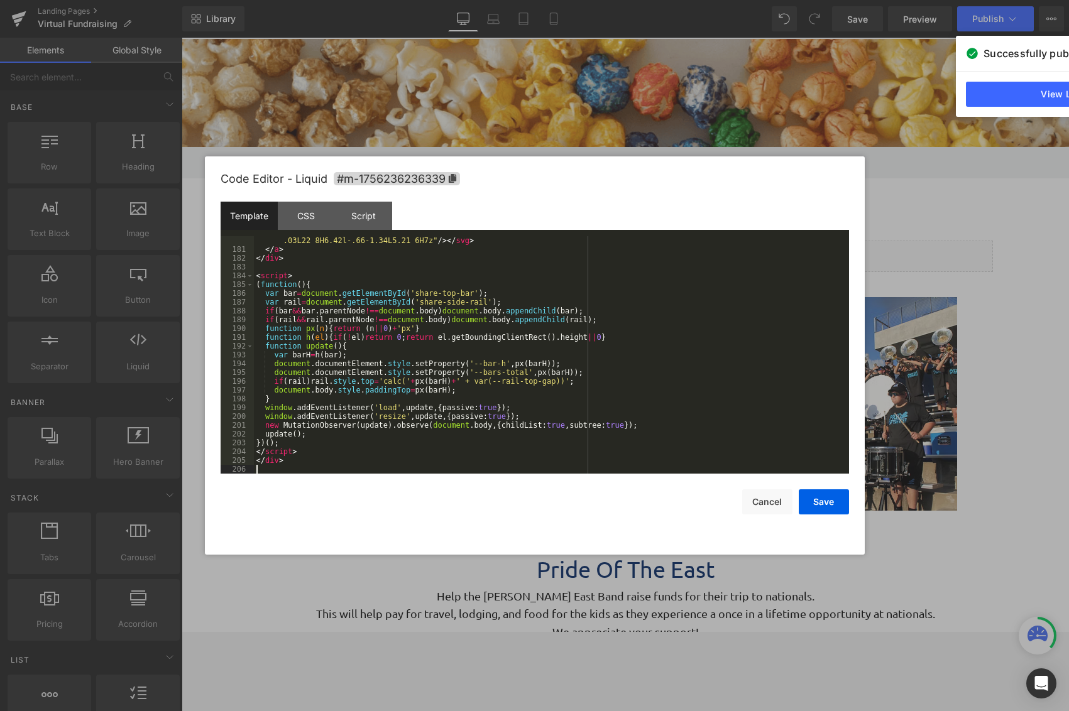
scroll to position [1680, 0]
click at [827, 499] on button "Save" at bounding box center [824, 501] width 50 height 25
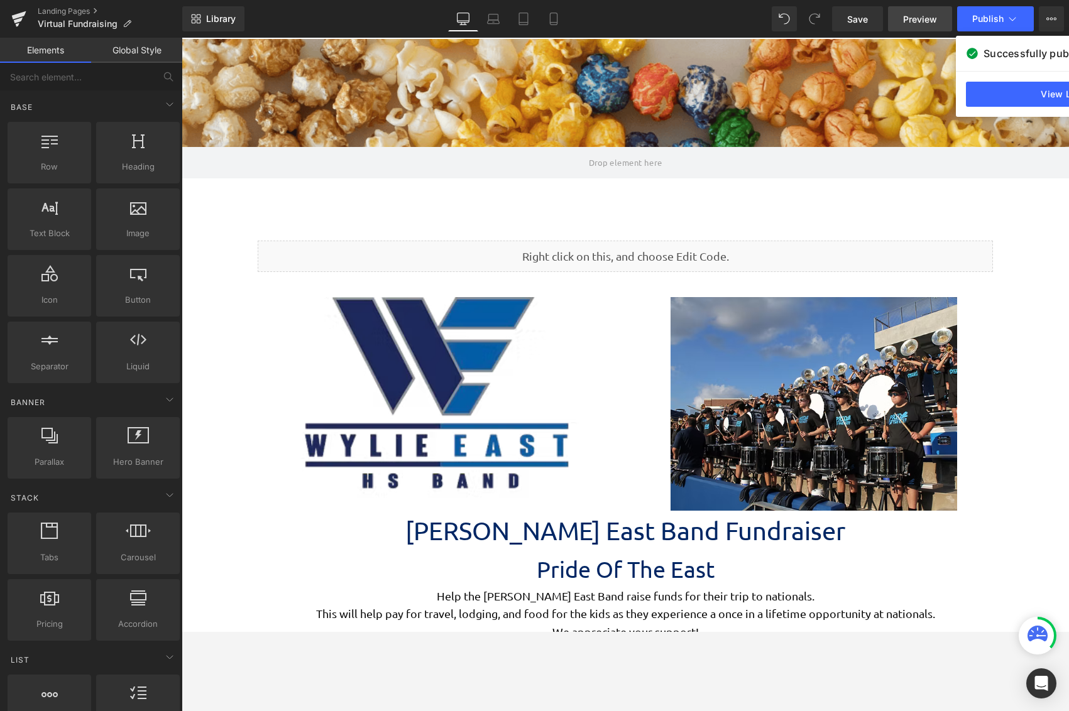
drag, startPoint x: 861, startPoint y: 26, endPoint x: 915, endPoint y: 16, distance: 55.0
click at [861, 26] on link "Save" at bounding box center [857, 18] width 51 height 25
click at [916, 18] on span "Preview" at bounding box center [920, 19] width 34 height 13
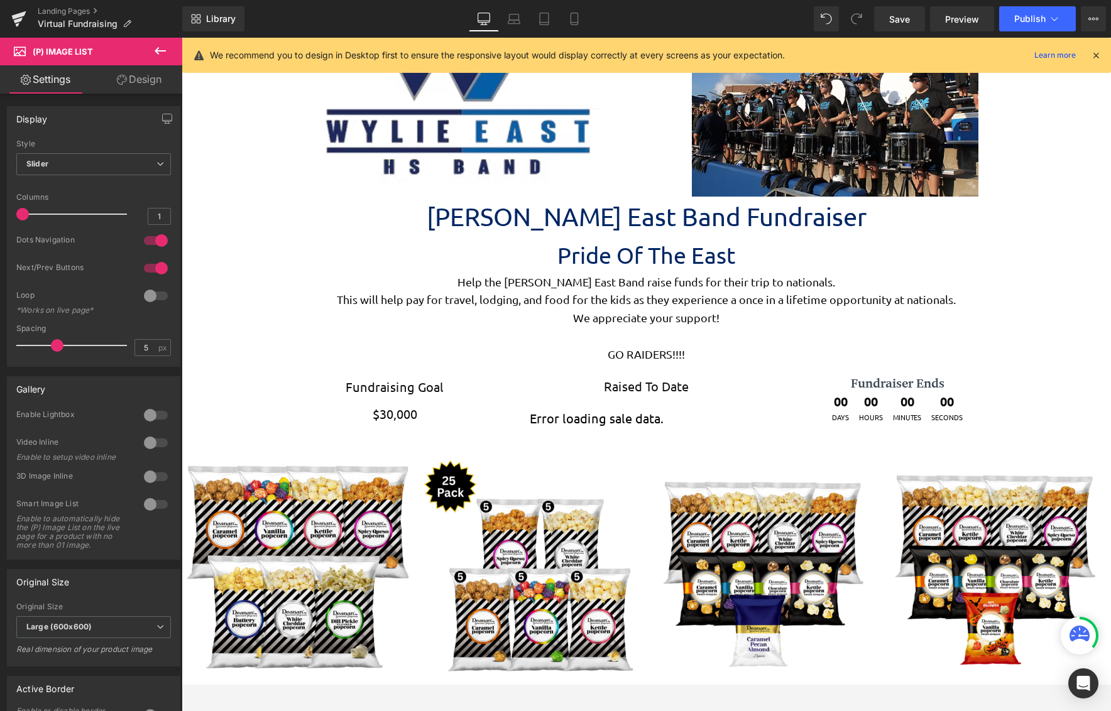
scroll to position [3065, 920]
